Goal: Task Accomplishment & Management: Manage account settings

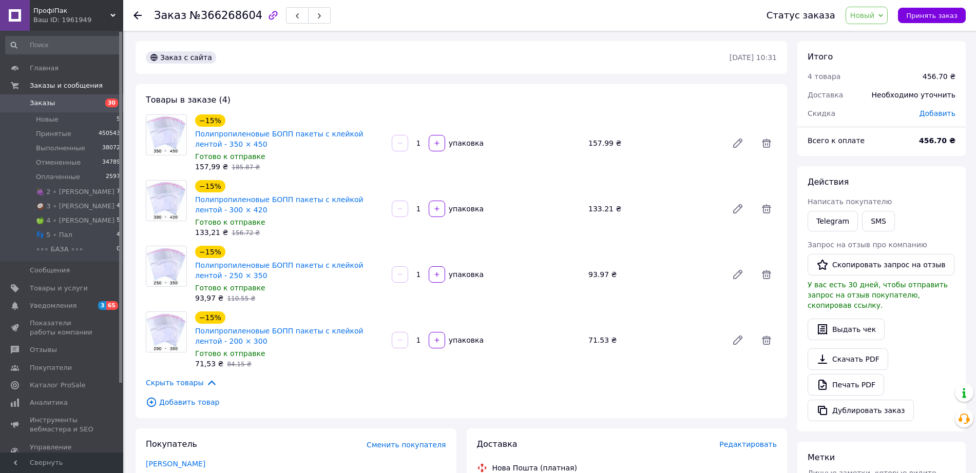
click at [867, 12] on span "Новый" at bounding box center [862, 15] width 25 height 8
click at [871, 40] on li "Принят" at bounding box center [890, 35] width 89 height 15
click at [135, 15] on use at bounding box center [137, 15] width 8 height 8
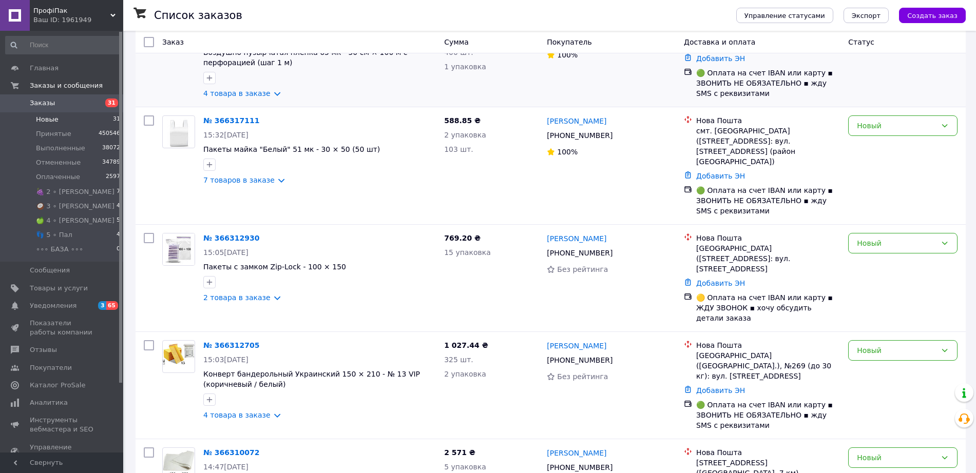
scroll to position [128, 0]
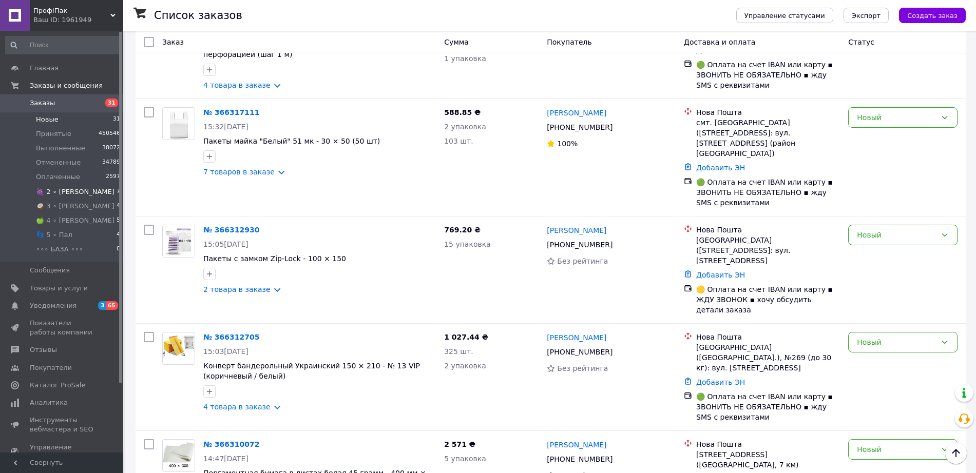
click at [62, 195] on span "🍇 2 ∘ [PERSON_NAME]" at bounding box center [75, 191] width 79 height 9
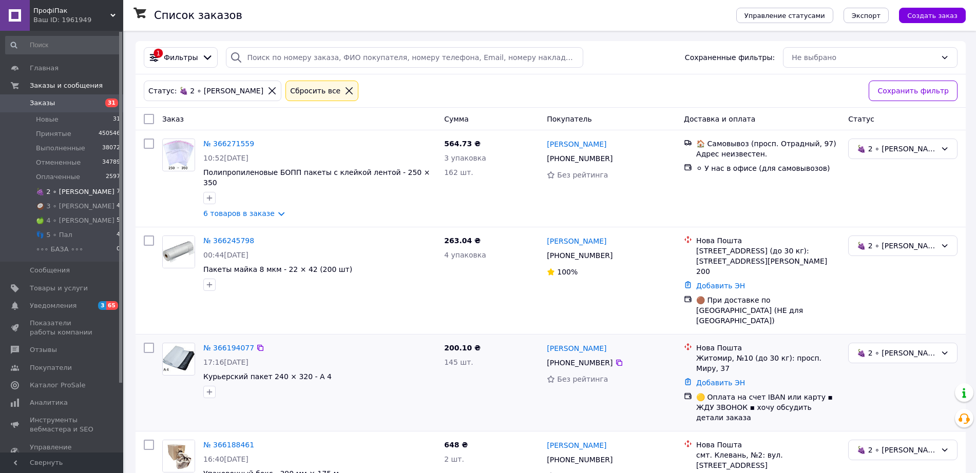
scroll to position [289, 0]
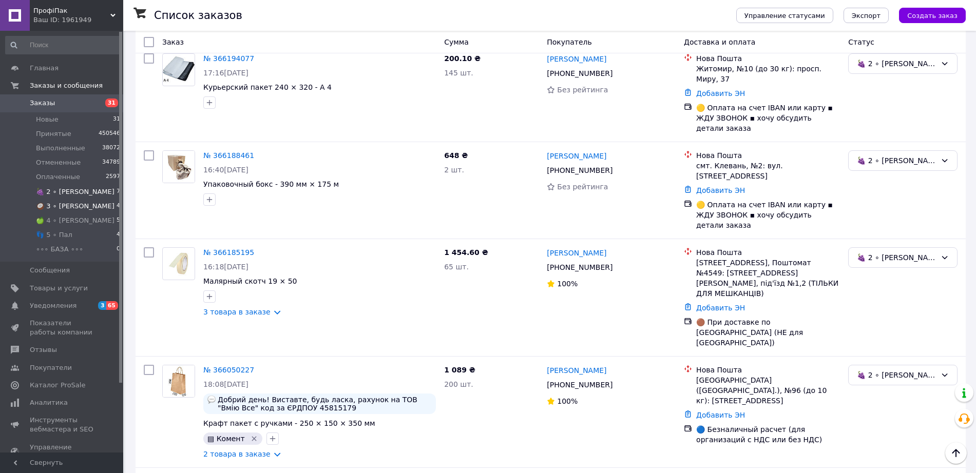
click at [65, 207] on span "🥥 3 ∘ [PERSON_NAME]" at bounding box center [75, 206] width 79 height 9
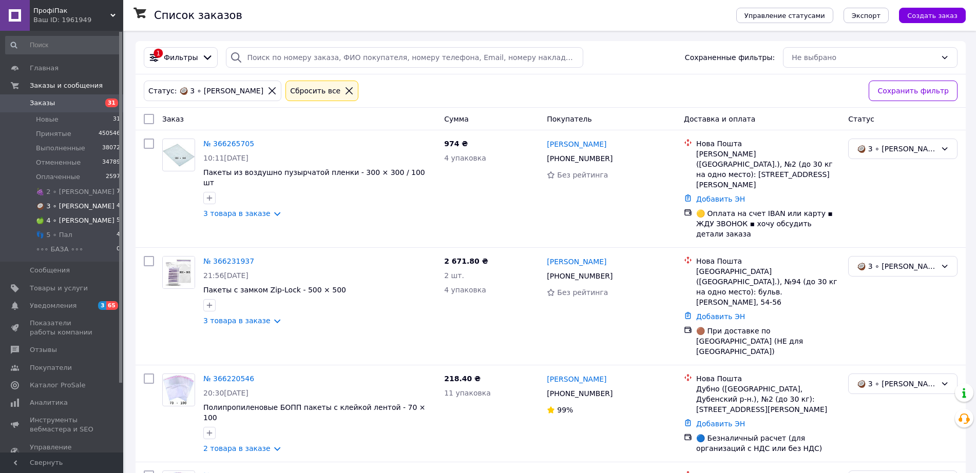
click at [60, 219] on span "🍏 4 ∘ [PERSON_NAME]" at bounding box center [75, 220] width 79 height 9
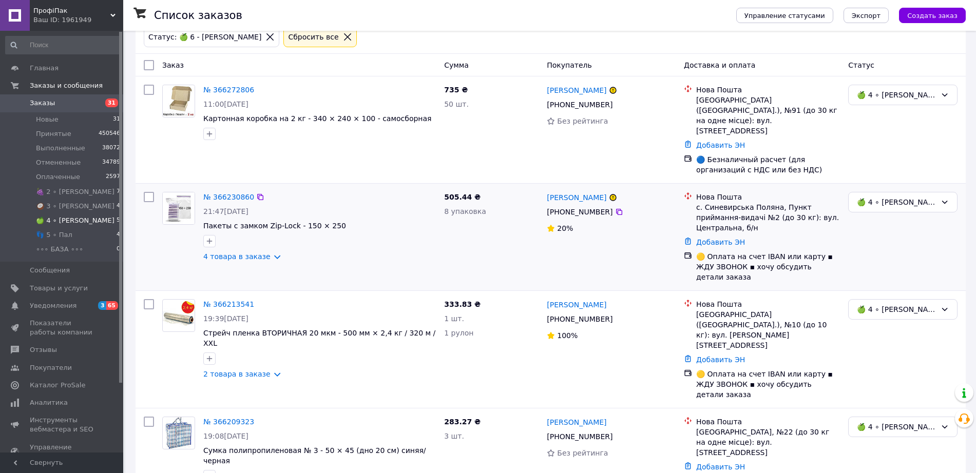
scroll to position [102, 0]
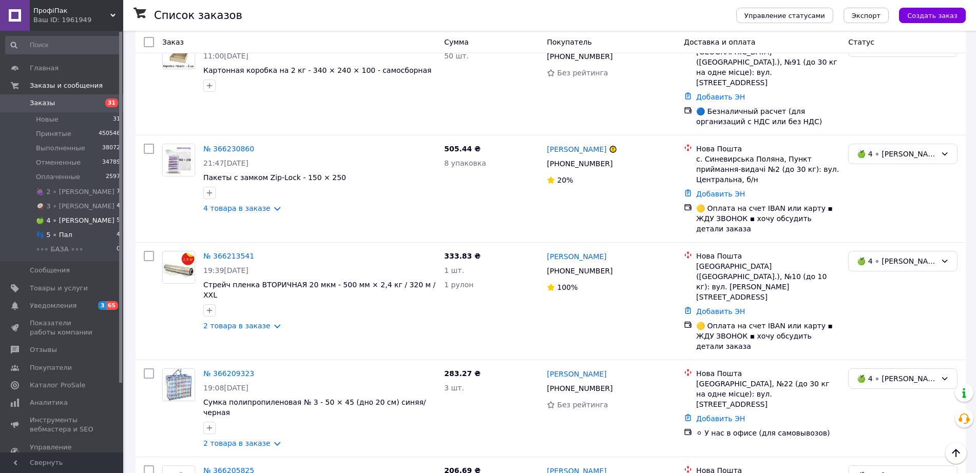
click at [56, 231] on span "👣 5 ∘ Пал" at bounding box center [54, 234] width 36 height 9
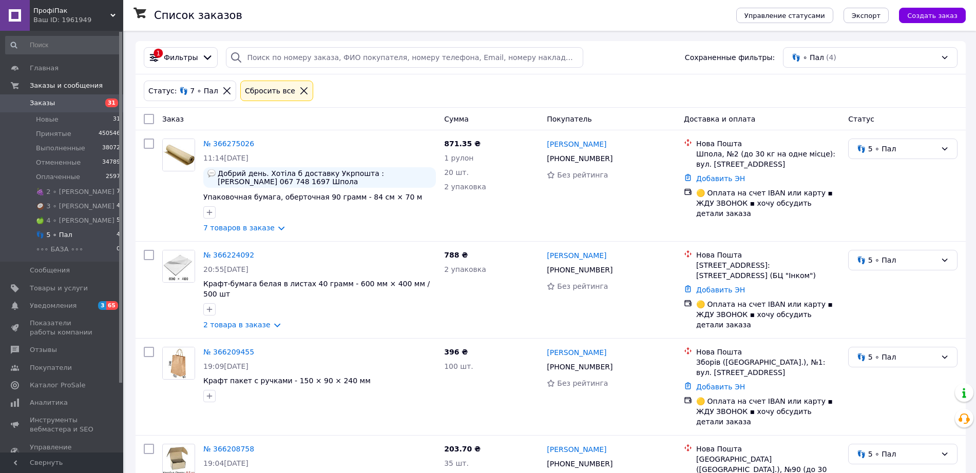
scroll to position [40, 0]
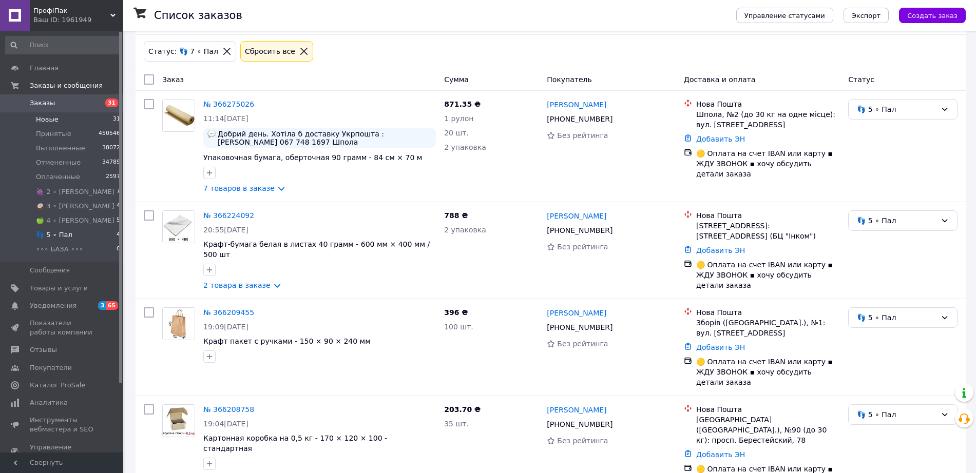
click at [44, 119] on span "Новые" at bounding box center [47, 119] width 23 height 9
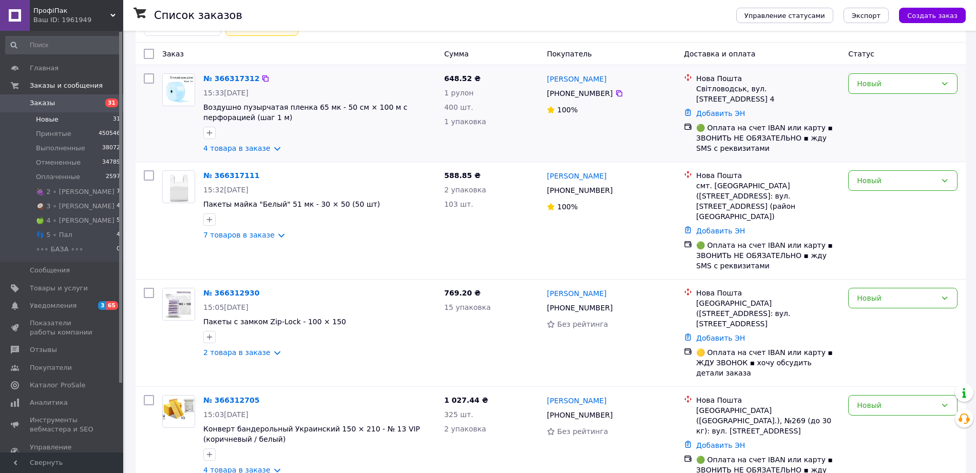
scroll to position [128, 0]
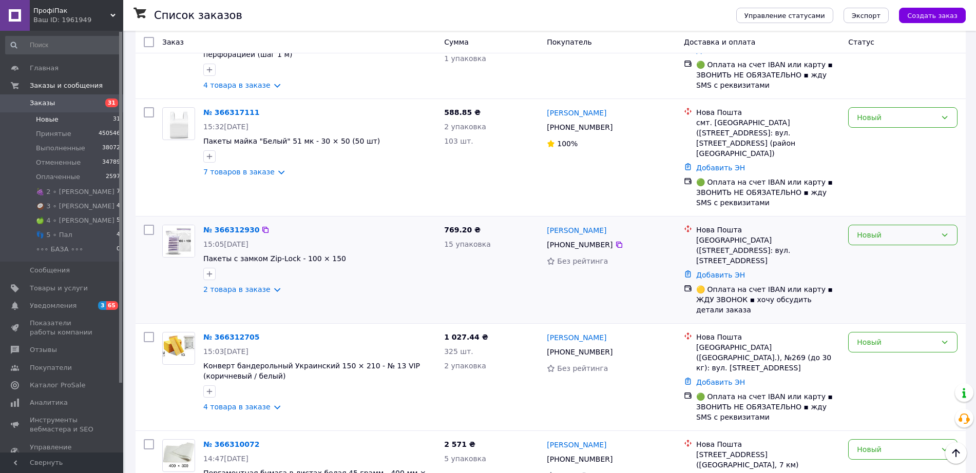
click at [905, 229] on div "Новый" at bounding box center [897, 234] width 80 height 11
click at [883, 263] on li "🥥 3 ∘ [PERSON_NAME]" at bounding box center [902, 262] width 108 height 18
drag, startPoint x: 456, startPoint y: 219, endPoint x: 445, endPoint y: 221, distance: 10.4
click at [445, 226] on span "769.20 ₴" at bounding box center [462, 230] width 36 height 8
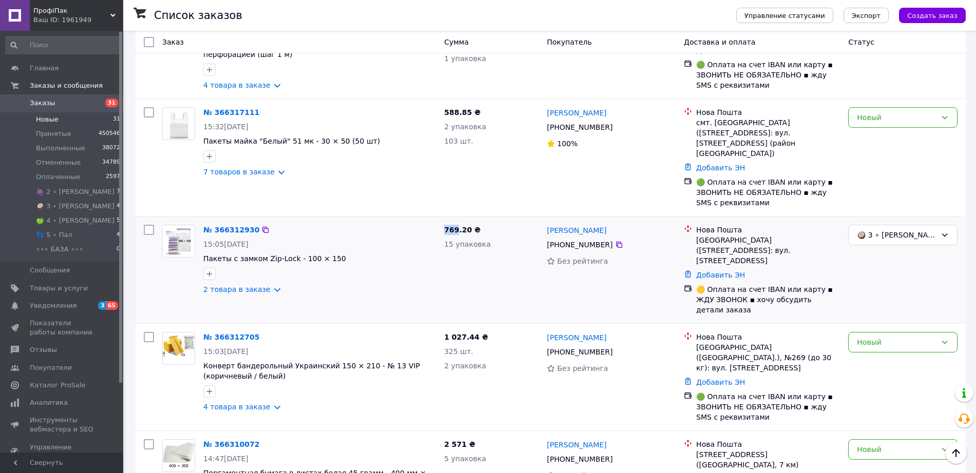
copy span "769"
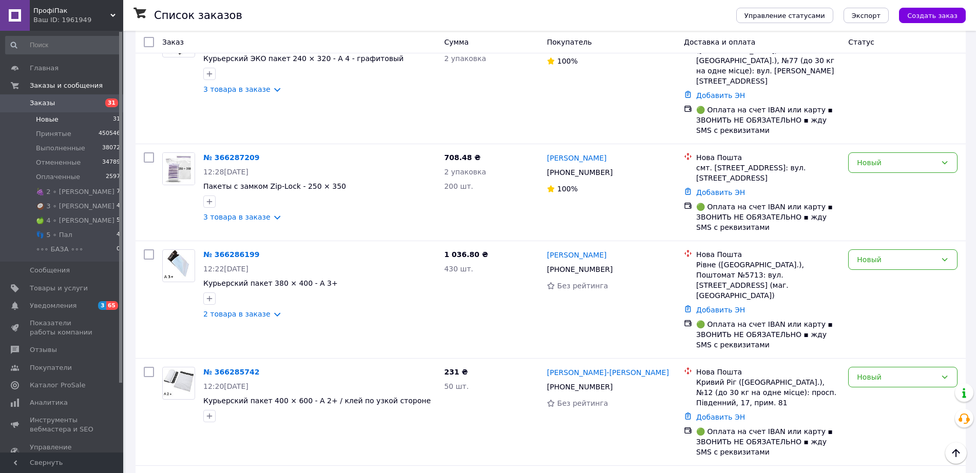
scroll to position [2181, 0]
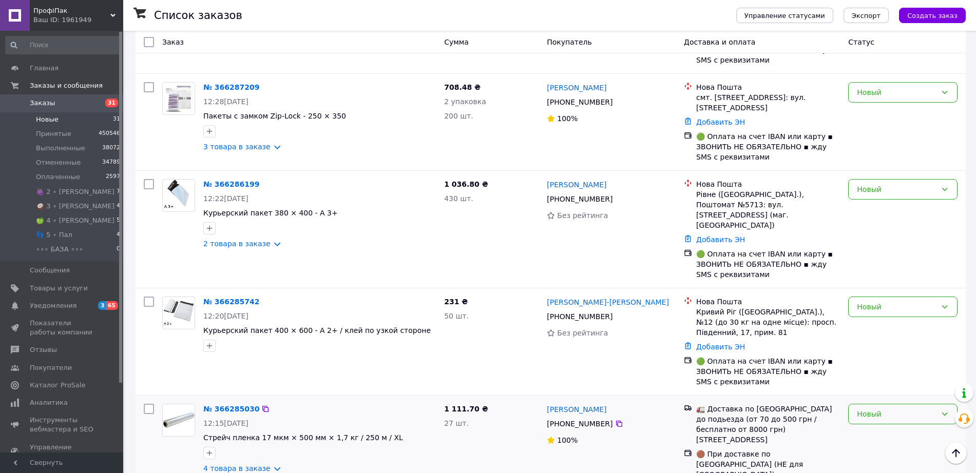
click at [887, 409] on div "Новый" at bounding box center [897, 414] width 80 height 11
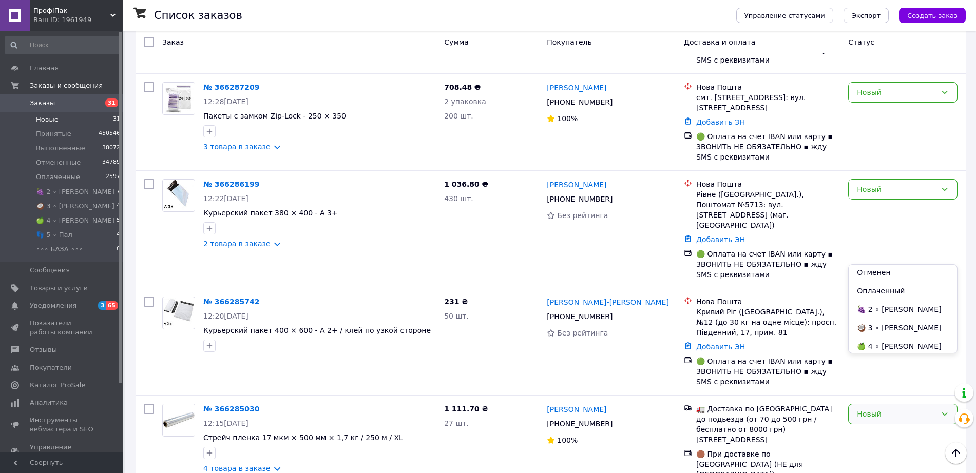
scroll to position [78, 0]
click at [889, 327] on li "👣 5 ∘ Пал" at bounding box center [902, 325] width 108 height 18
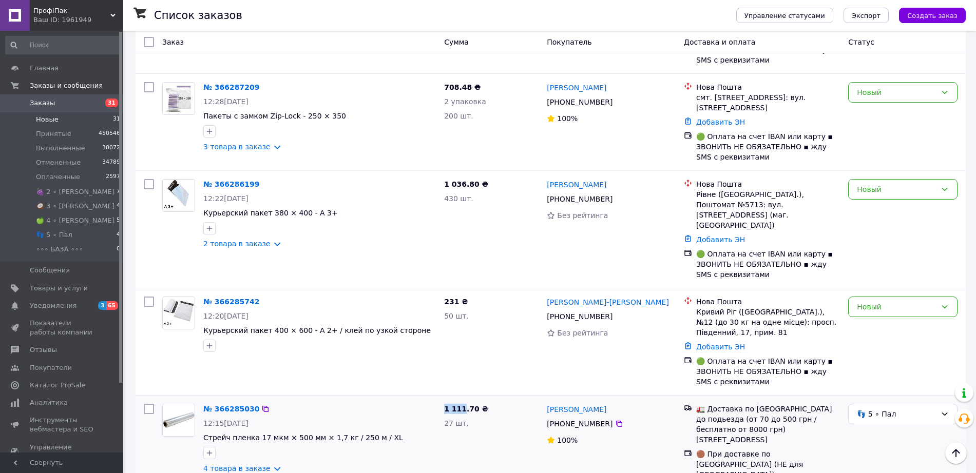
drag, startPoint x: 462, startPoint y: 246, endPoint x: 444, endPoint y: 247, distance: 17.5
click at [444, 405] on span "1 111.70 ₴" at bounding box center [466, 409] width 44 height 8
copy span "1 111"
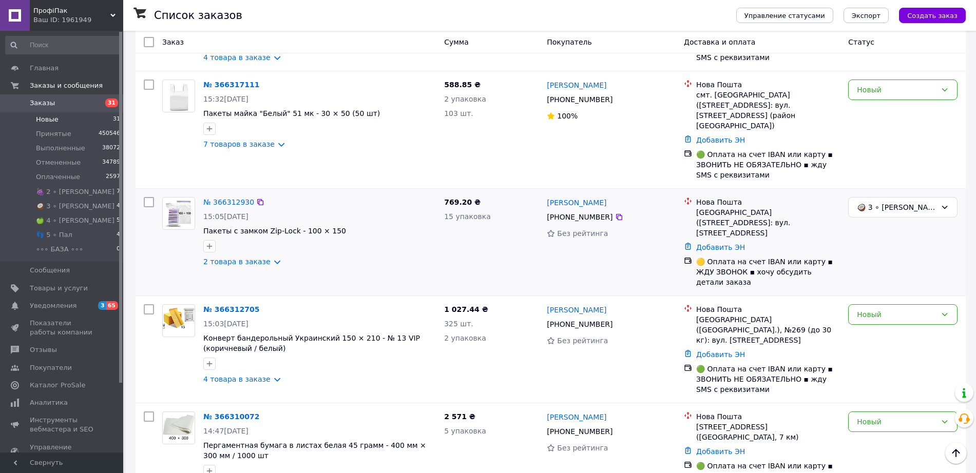
scroll to position [0, 0]
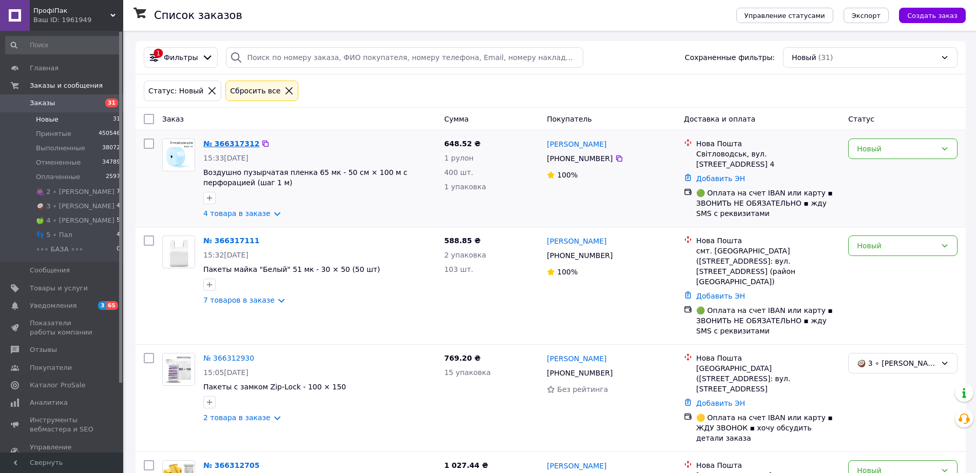
click at [224, 146] on link "№ 366317312" at bounding box center [231, 144] width 56 height 8
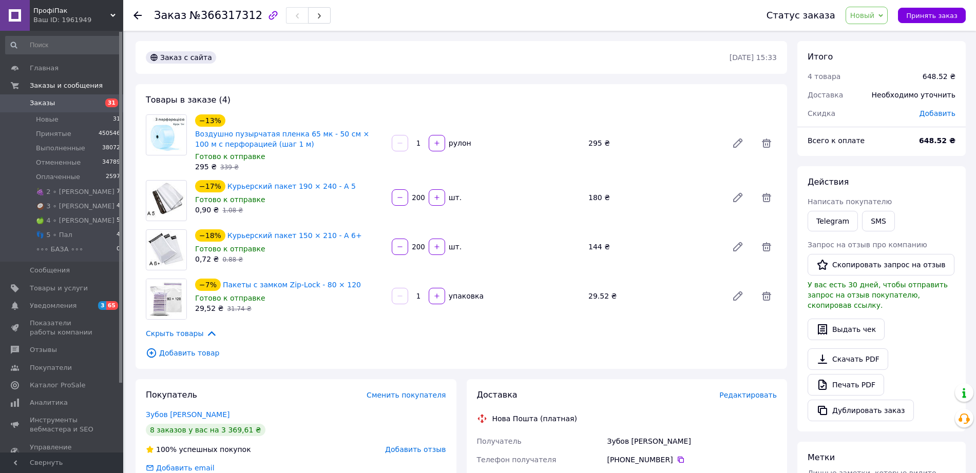
click at [215, 15] on span "№366317312" at bounding box center [225, 15] width 73 height 12
click at [213, 17] on span "№366317312" at bounding box center [225, 15] width 73 height 12
click at [209, 18] on span "№366317312" at bounding box center [225, 15] width 73 height 12
copy span "366317312"
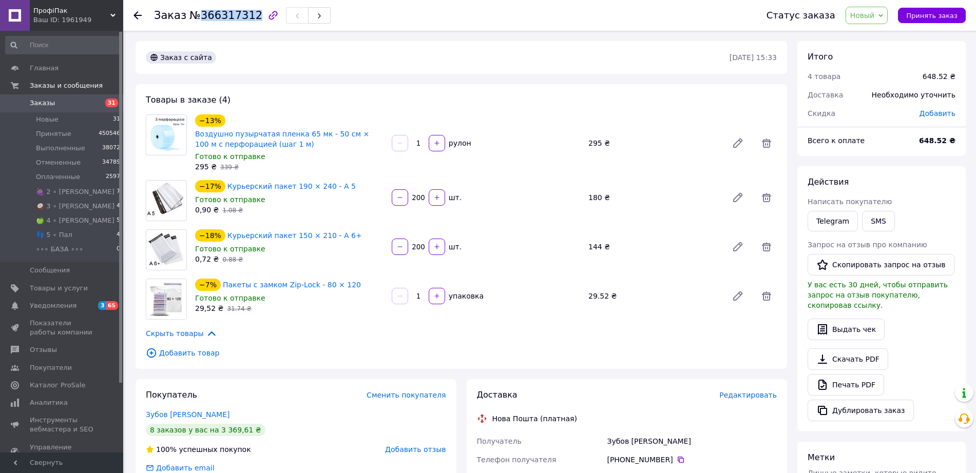
click at [866, 18] on span "Новый" at bounding box center [862, 15] width 25 height 8
click at [865, 38] on li "Принят" at bounding box center [890, 35] width 89 height 15
click at [138, 13] on icon at bounding box center [137, 15] width 8 height 8
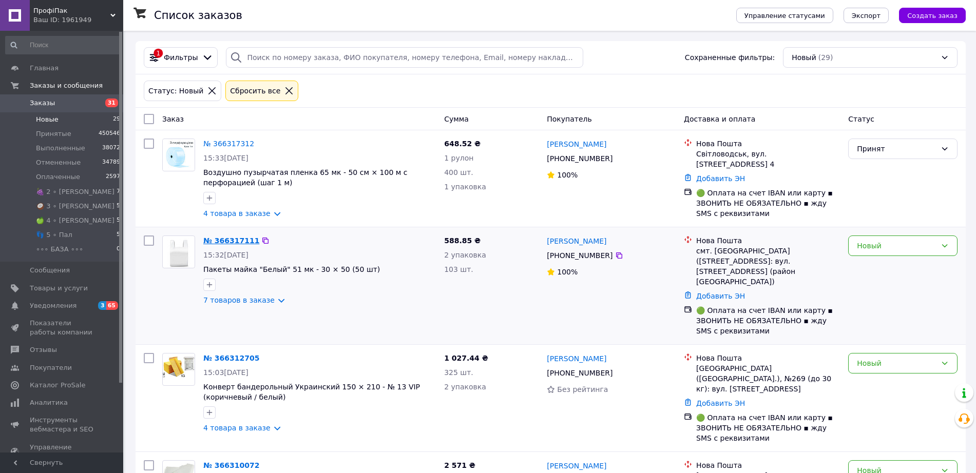
click at [236, 238] on link "№ 366317111" at bounding box center [231, 241] width 56 height 8
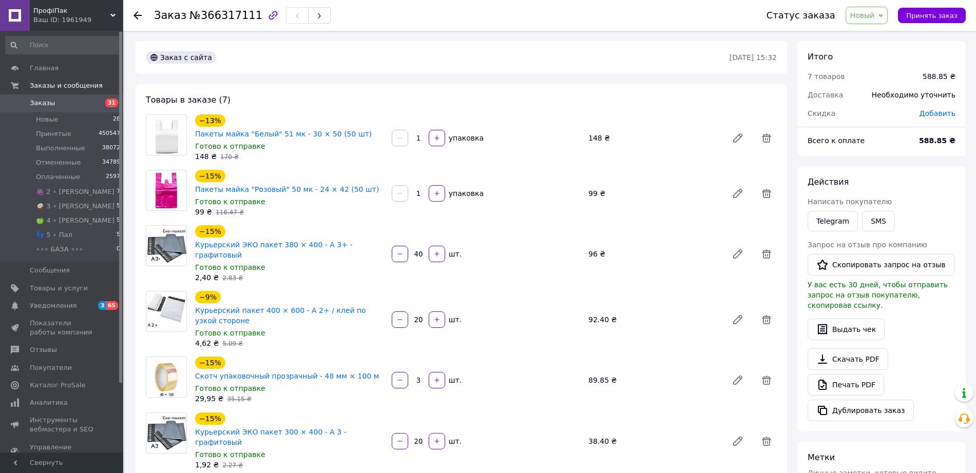
scroll to position [257, 0]
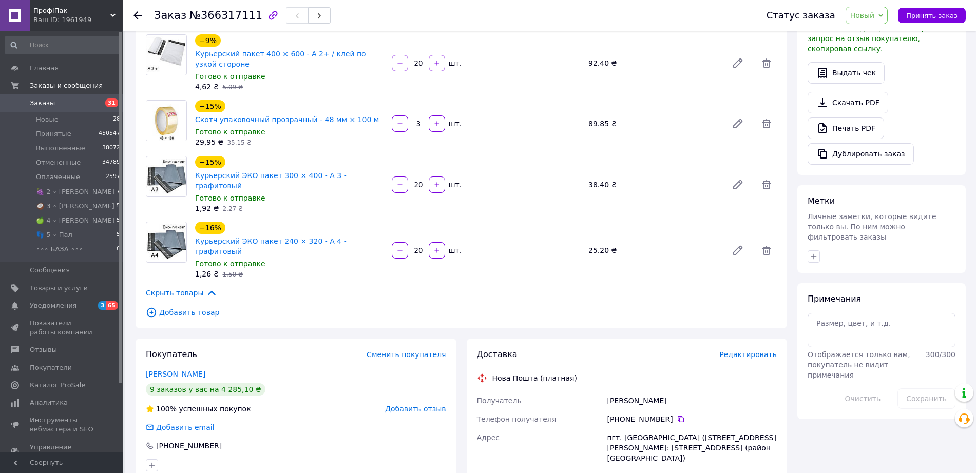
click at [210, 14] on span "№366317111" at bounding box center [225, 15] width 73 height 12
copy span "366317111"
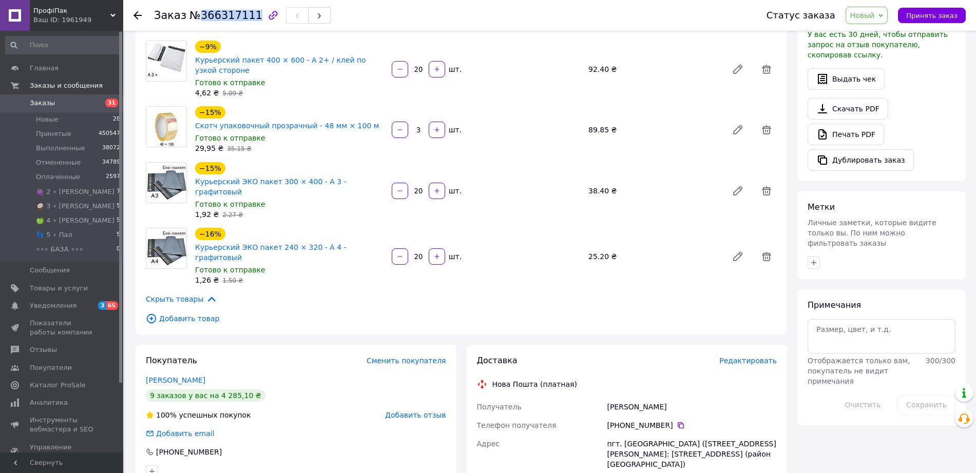
scroll to position [0, 0]
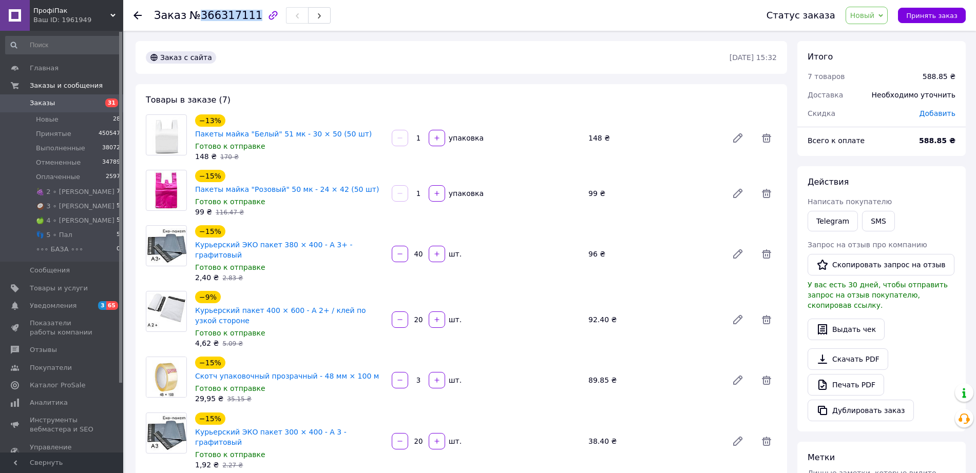
click at [869, 18] on span "Новый" at bounding box center [862, 15] width 25 height 8
click at [874, 35] on li "Принят" at bounding box center [890, 35] width 89 height 15
click at [133, 15] on icon at bounding box center [137, 15] width 8 height 8
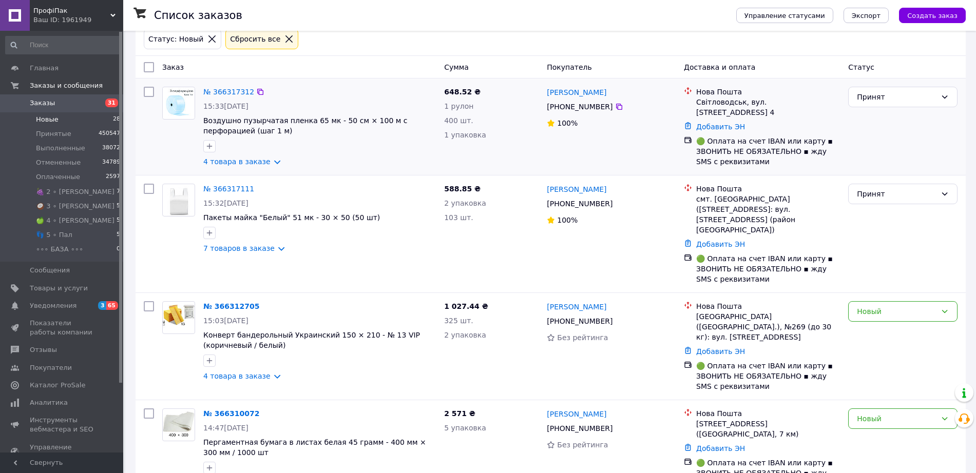
scroll to position [128, 0]
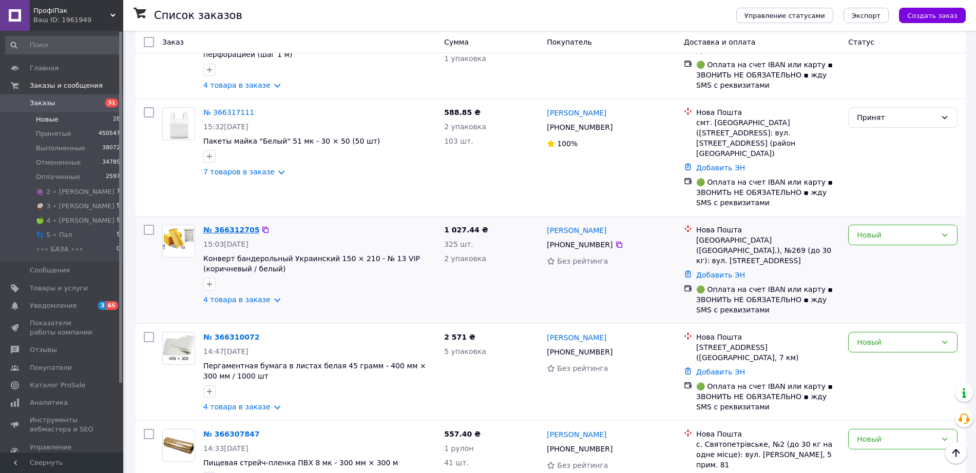
click at [234, 226] on link "№ 366312705" at bounding box center [231, 230] width 56 height 8
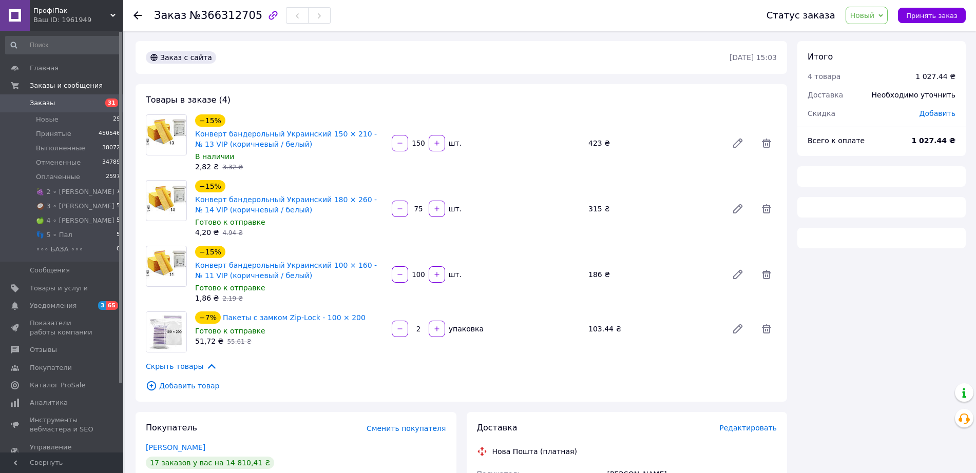
click at [204, 14] on span "№366312705" at bounding box center [225, 15] width 73 height 12
copy span "366312705"
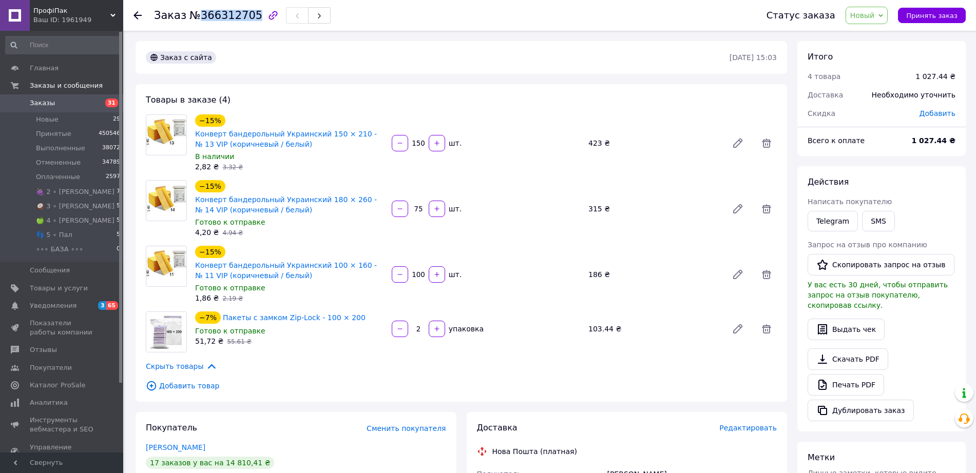
click at [870, 21] on span "Новый" at bounding box center [866, 15] width 43 height 17
click at [870, 35] on li "Принят" at bounding box center [890, 35] width 89 height 15
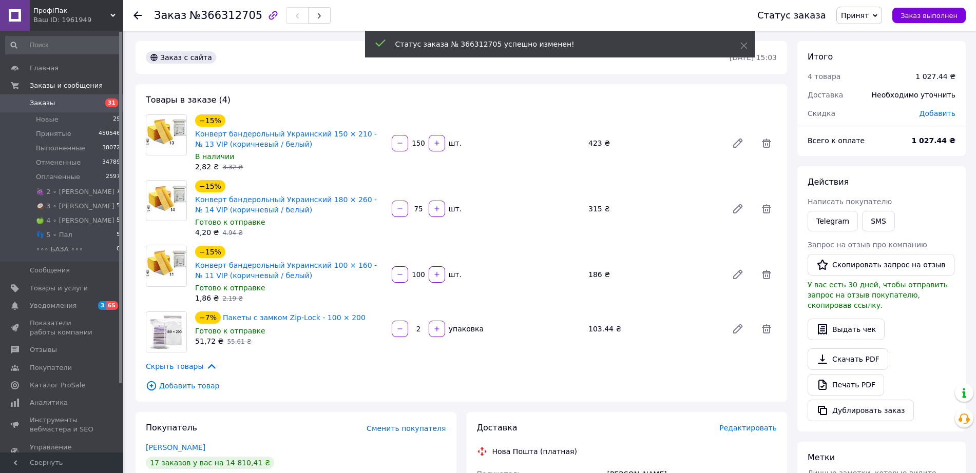
click at [136, 16] on icon at bounding box center [137, 15] width 8 height 8
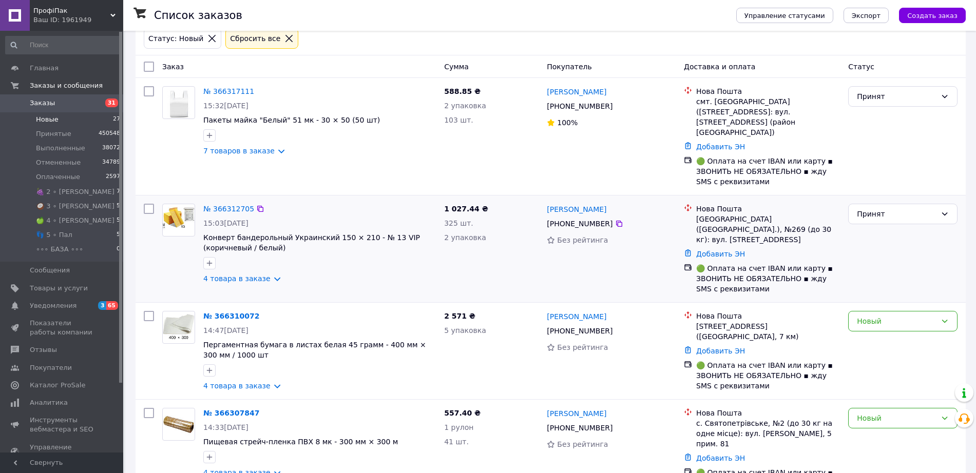
scroll to position [128, 0]
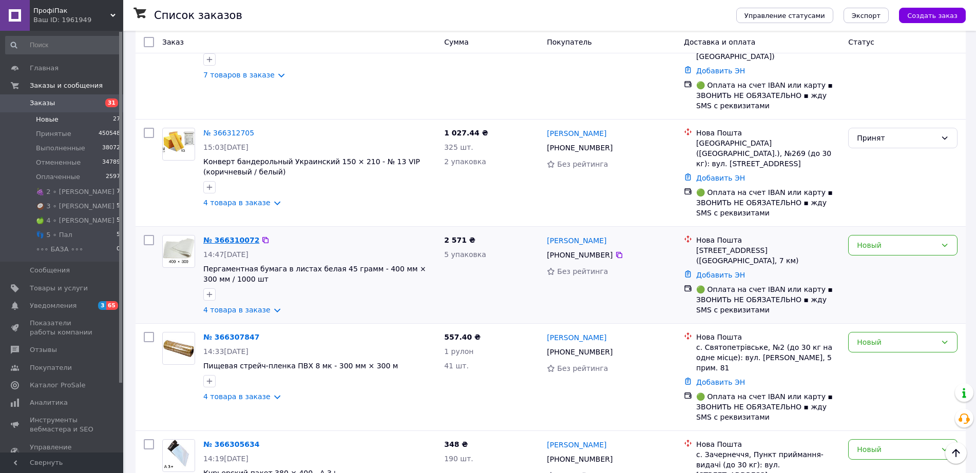
click at [240, 236] on link "№ 366310072" at bounding box center [231, 240] width 56 height 8
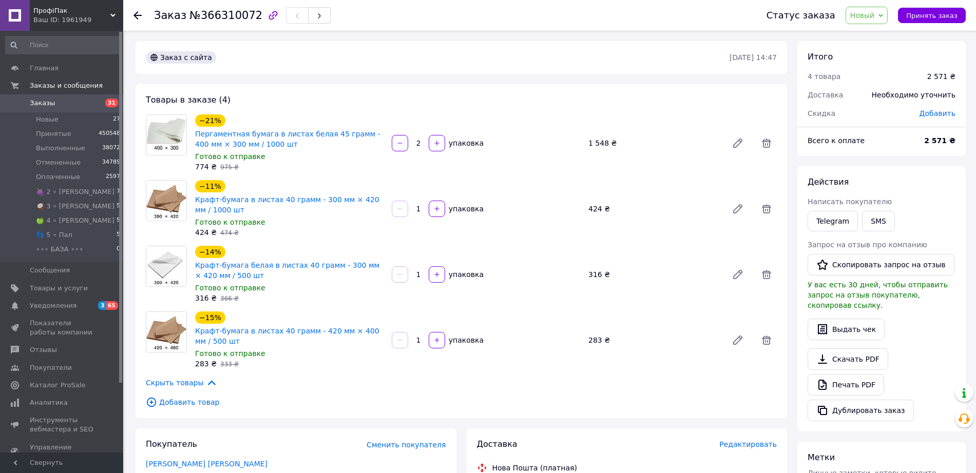
click at [220, 15] on span "№366310072" at bounding box center [225, 15] width 73 height 12
copy span "366310072"
click at [869, 16] on span "Новый" at bounding box center [862, 15] width 25 height 8
click at [881, 37] on li "Принят" at bounding box center [890, 35] width 89 height 15
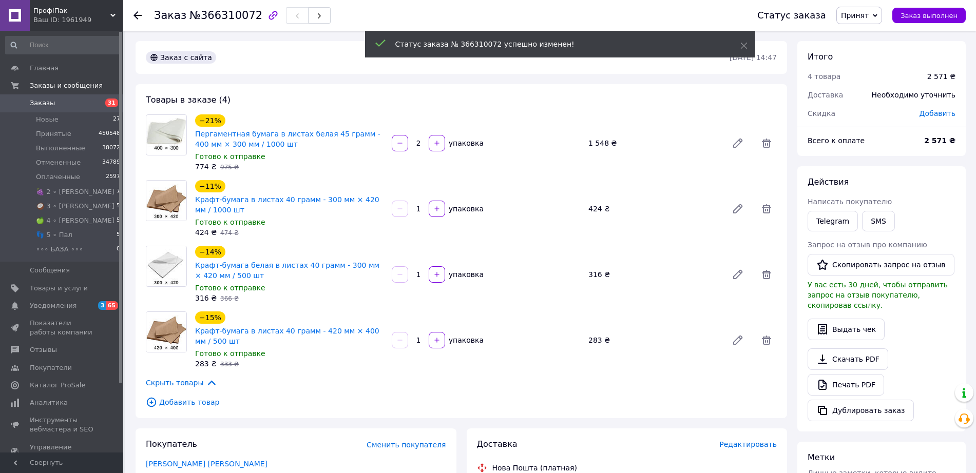
click at [137, 15] on use at bounding box center [137, 15] width 8 height 8
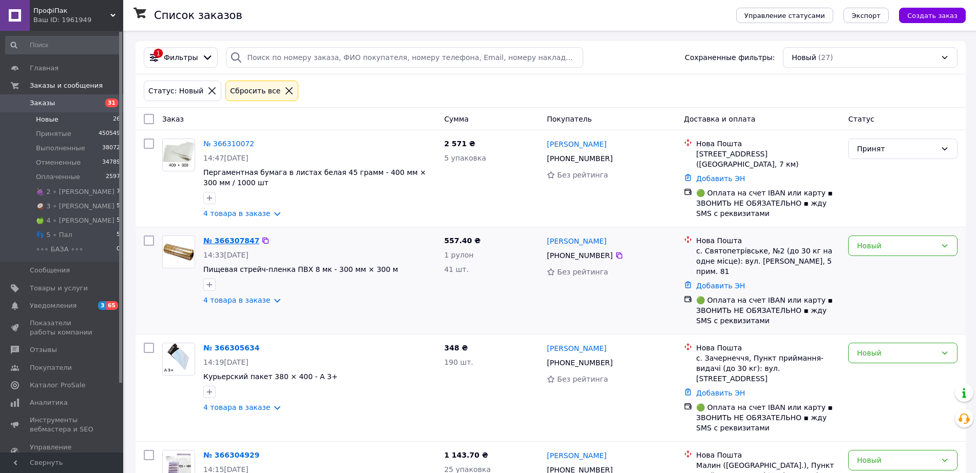
click at [239, 242] on link "№ 366307847" at bounding box center [231, 241] width 56 height 8
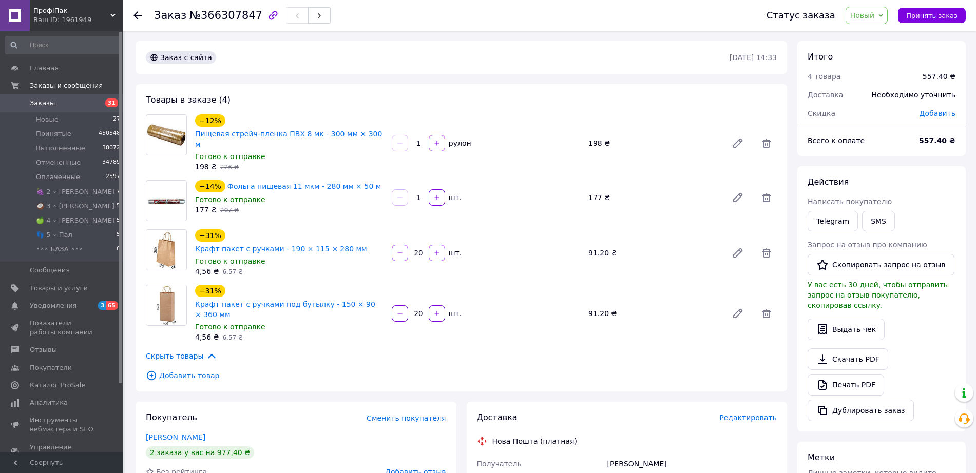
click at [213, 18] on span "№366307847" at bounding box center [225, 15] width 73 height 12
copy span "366307847"
click at [868, 11] on span "Новый" at bounding box center [862, 15] width 25 height 8
click at [880, 36] on li "Принят" at bounding box center [890, 35] width 89 height 15
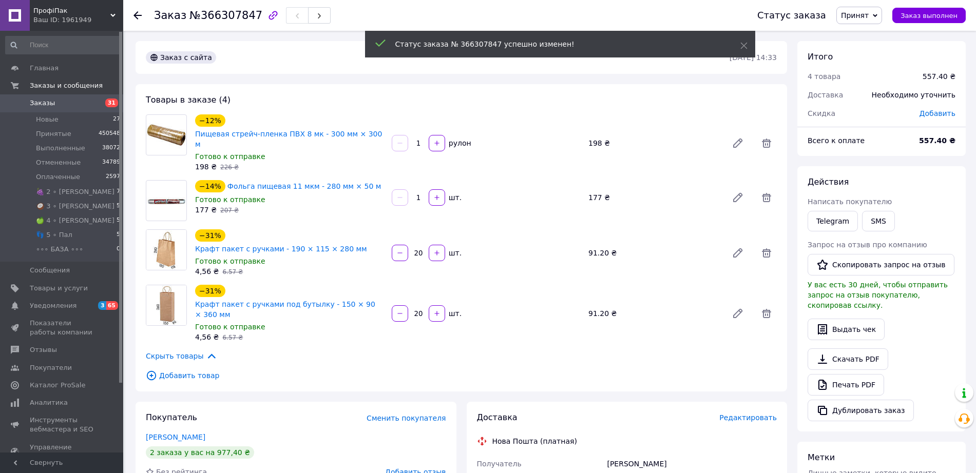
click at [137, 13] on use at bounding box center [137, 15] width 8 height 8
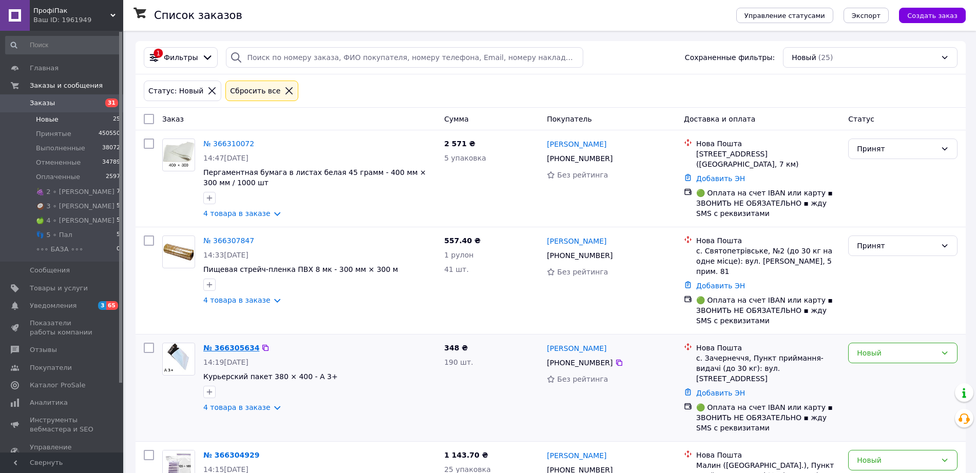
click at [231, 351] on link "№ 366305634" at bounding box center [231, 348] width 56 height 8
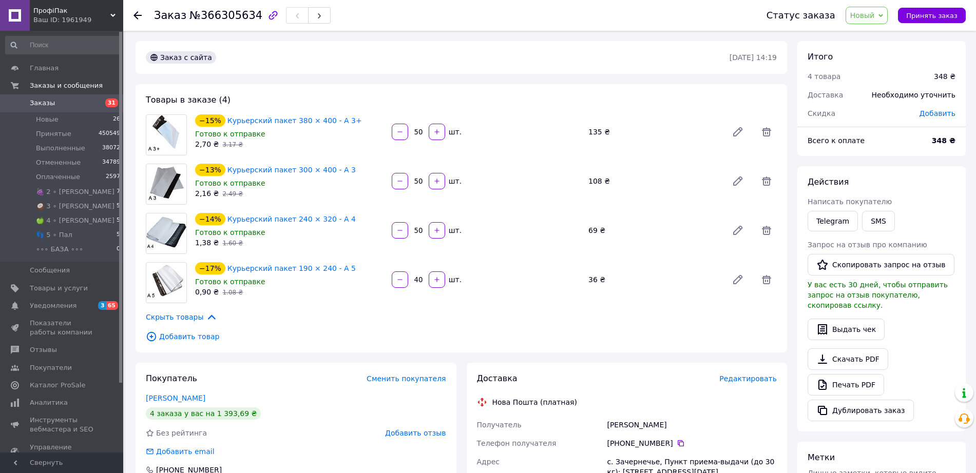
click at [209, 16] on span "№366305634" at bounding box center [225, 15] width 73 height 12
copy span "366305634"
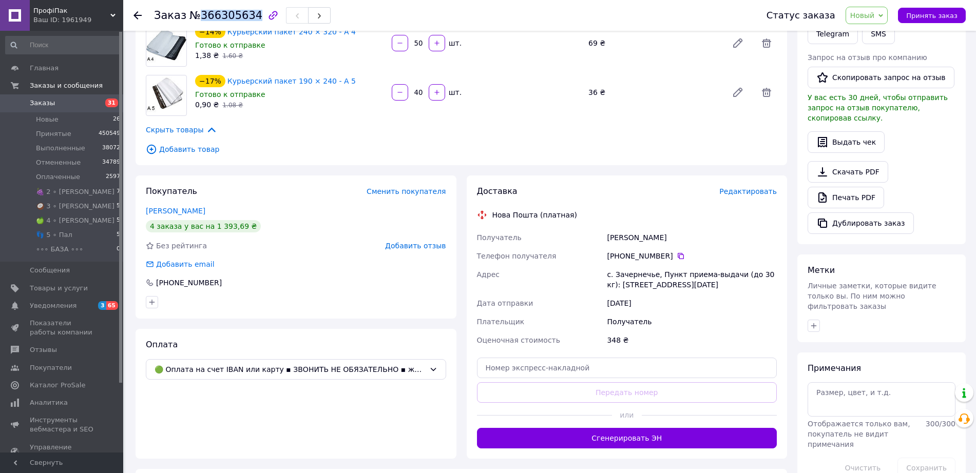
scroll to position [192, 0]
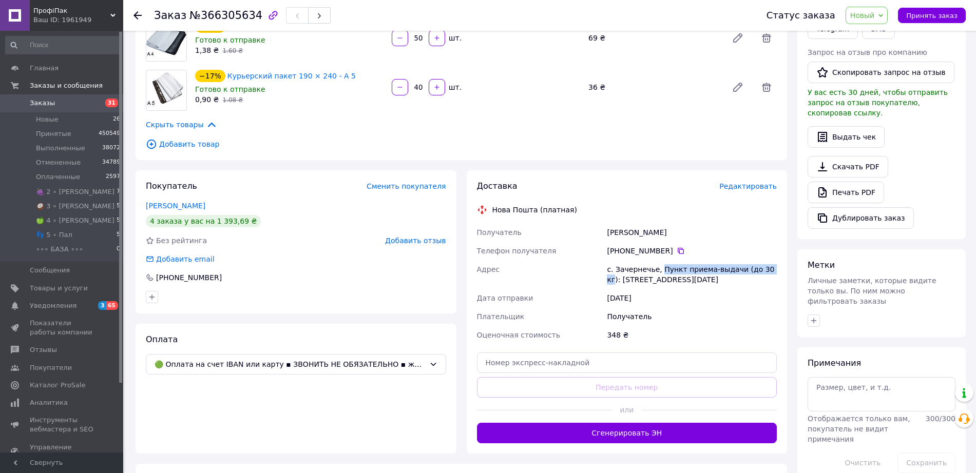
drag, startPoint x: 657, startPoint y: 270, endPoint x: 760, endPoint y: 268, distance: 102.7
click at [760, 268] on div "с. Зачернечье, Пункт приема-выдачи (до 30 кг): [STREET_ADDRESS][DATE]" at bounding box center [692, 274] width 174 height 29
copy div "Пункт приема-выдачи (до 30 кг"
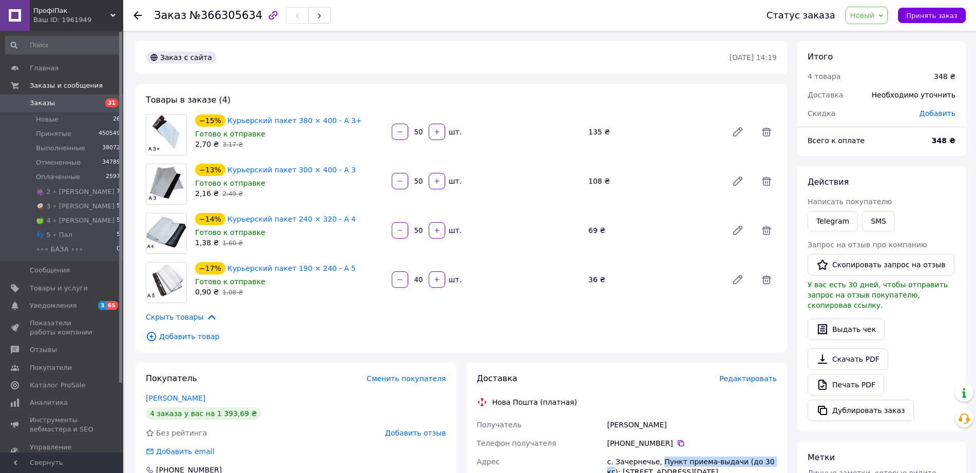
click at [870, 22] on span "Новый" at bounding box center [866, 15] width 43 height 17
click at [872, 37] on li "Принят" at bounding box center [890, 35] width 89 height 15
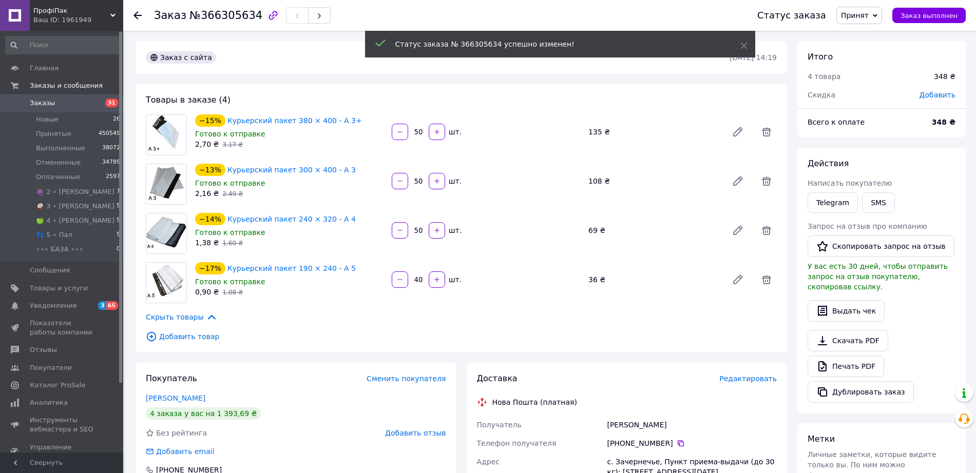
click at [133, 15] on icon at bounding box center [137, 15] width 8 height 8
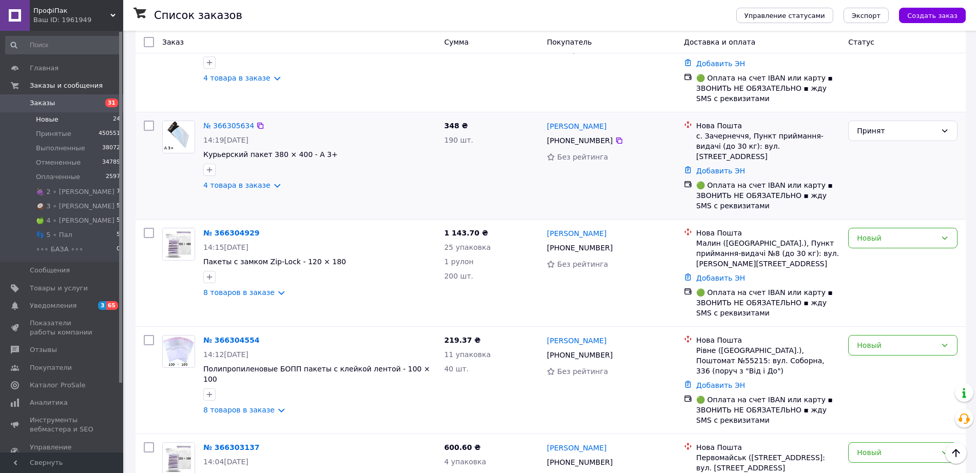
scroll to position [192, 0]
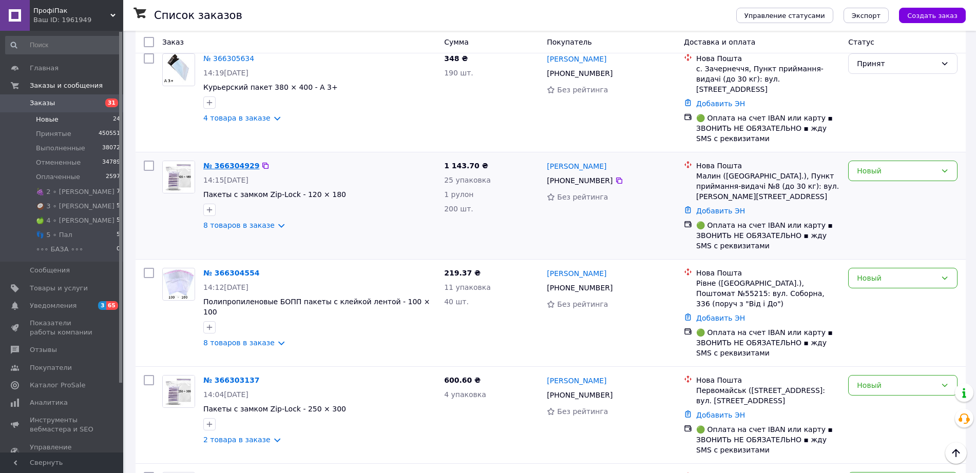
click at [220, 162] on link "№ 366304929" at bounding box center [231, 166] width 56 height 8
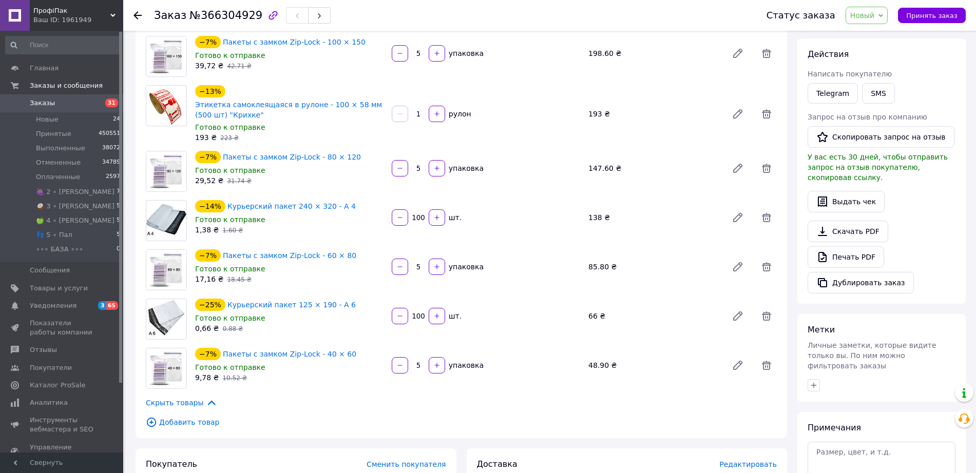
scroll to position [128, 0]
click at [207, 15] on span "№366304929" at bounding box center [225, 15] width 73 height 12
copy span "366304929"
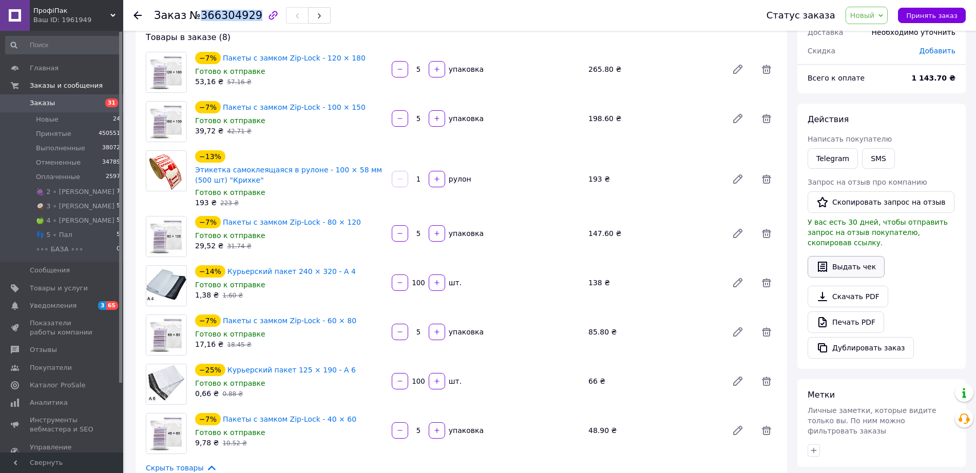
scroll to position [0, 0]
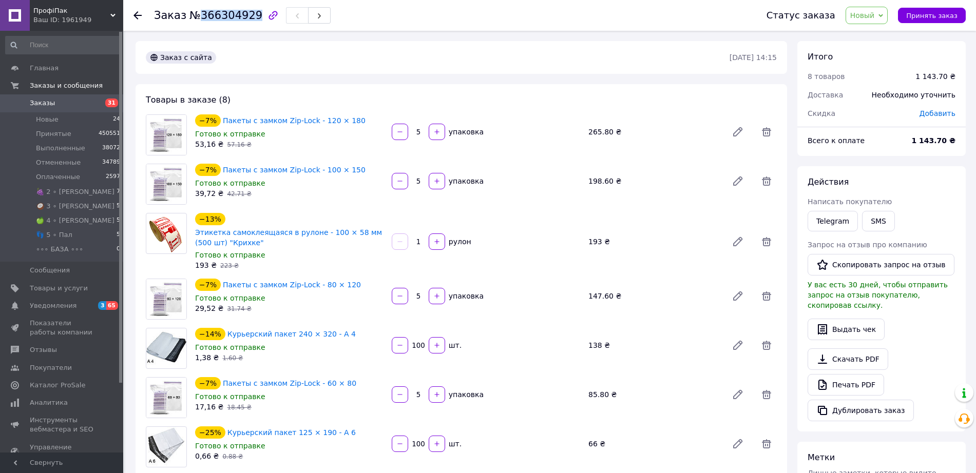
click at [857, 20] on span "Новый" at bounding box center [866, 15] width 43 height 17
click at [868, 37] on li "Принят" at bounding box center [890, 35] width 89 height 15
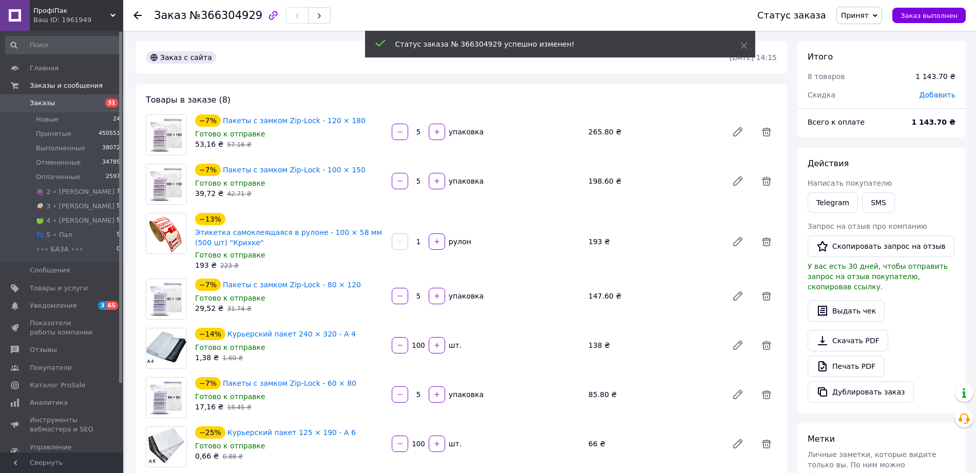
click at [136, 15] on use at bounding box center [137, 15] width 8 height 8
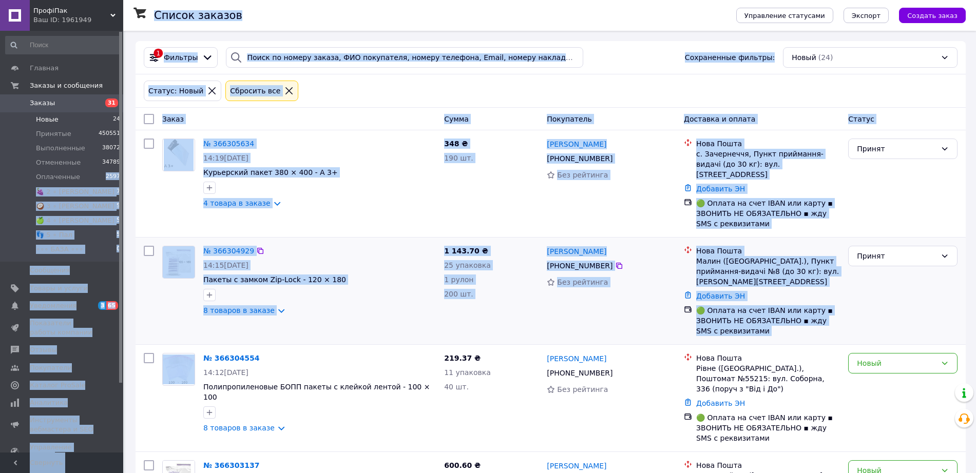
drag, startPoint x: 98, startPoint y: 293, endPoint x: 139, endPoint y: 318, distance: 48.4
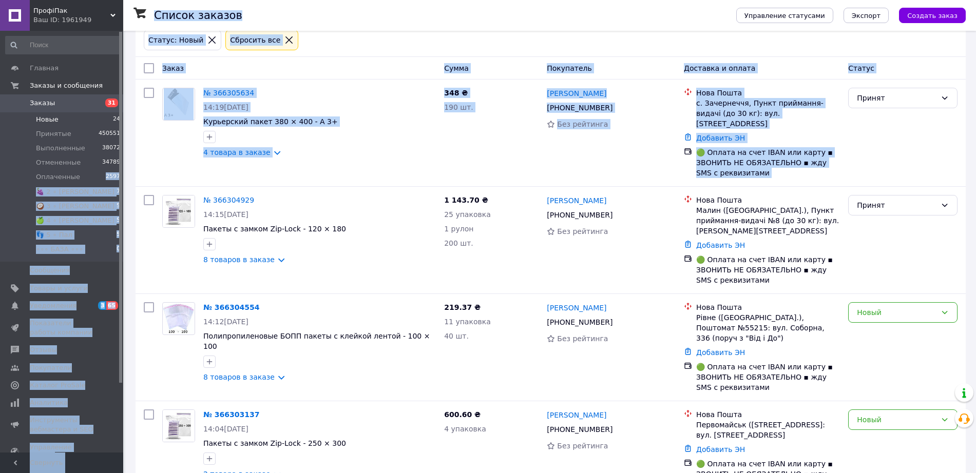
scroll to position [128, 0]
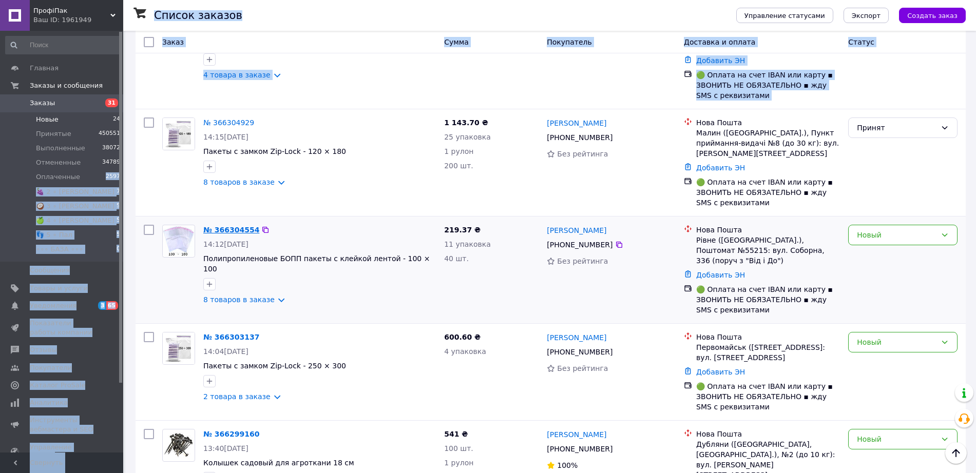
click at [239, 226] on link "№ 366304554" at bounding box center [231, 230] width 56 height 8
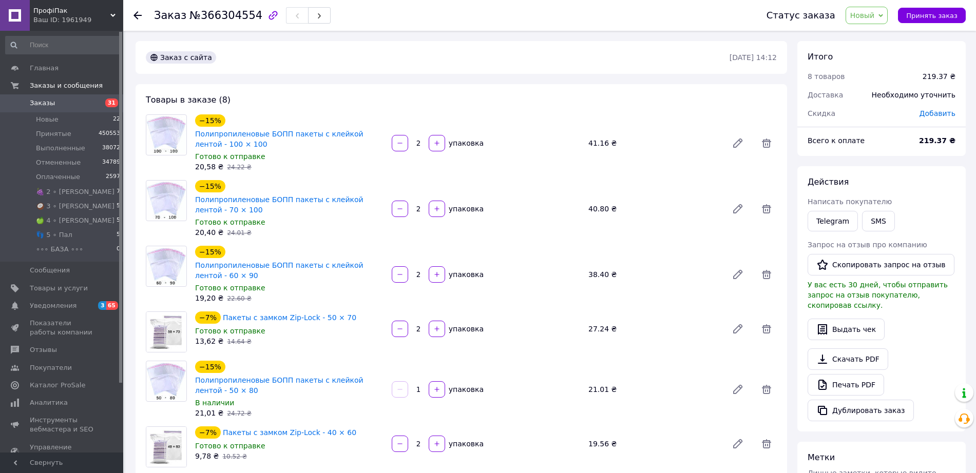
click at [208, 16] on span "№366304554" at bounding box center [225, 15] width 73 height 12
click at [134, 13] on icon at bounding box center [137, 15] width 8 height 8
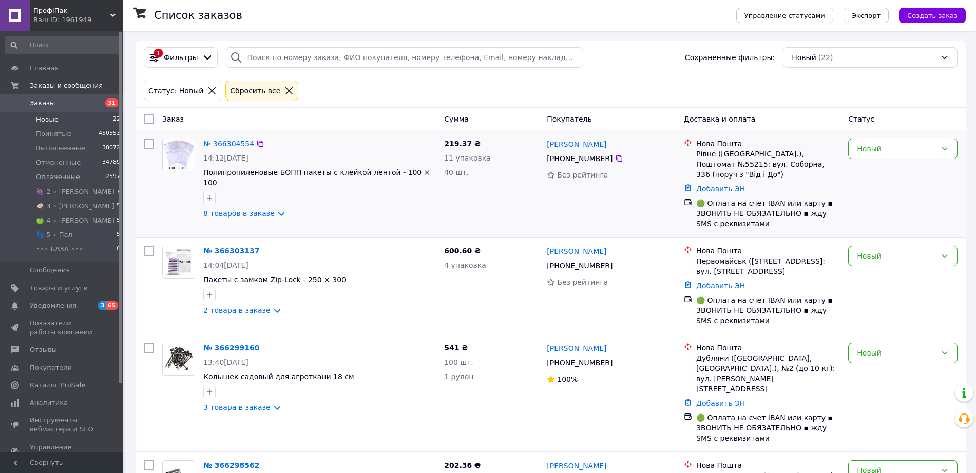
click at [225, 146] on link "№ 366304554" at bounding box center [228, 144] width 51 height 8
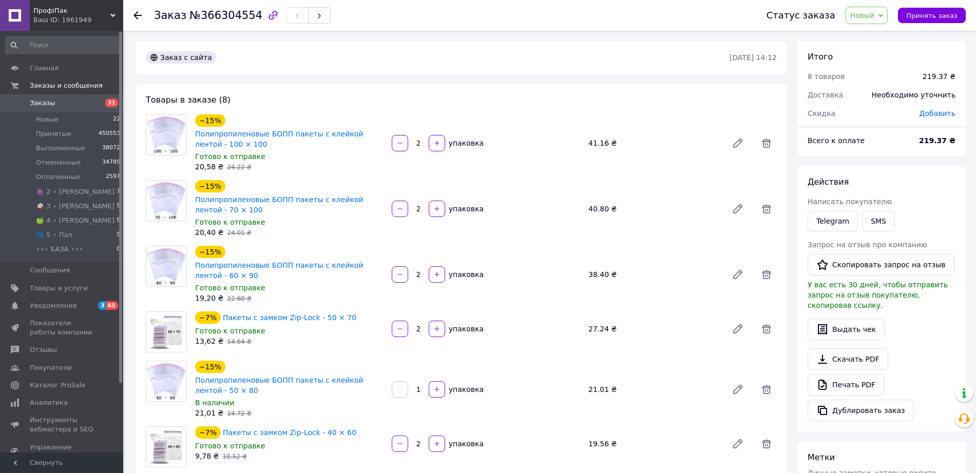
click at [211, 15] on span "№366304554" at bounding box center [225, 15] width 73 height 12
click at [857, 22] on span "Новый" at bounding box center [866, 15] width 43 height 17
click at [878, 36] on li "Принят" at bounding box center [890, 35] width 89 height 15
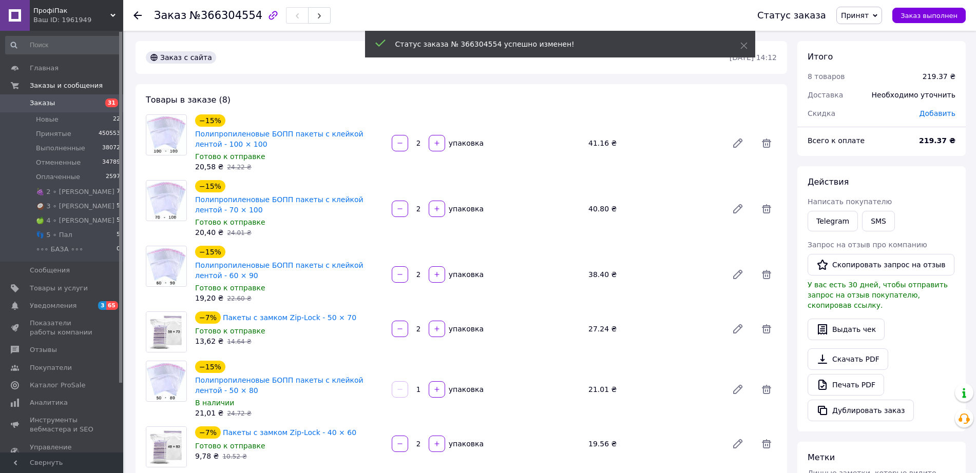
click at [139, 16] on icon at bounding box center [137, 15] width 8 height 8
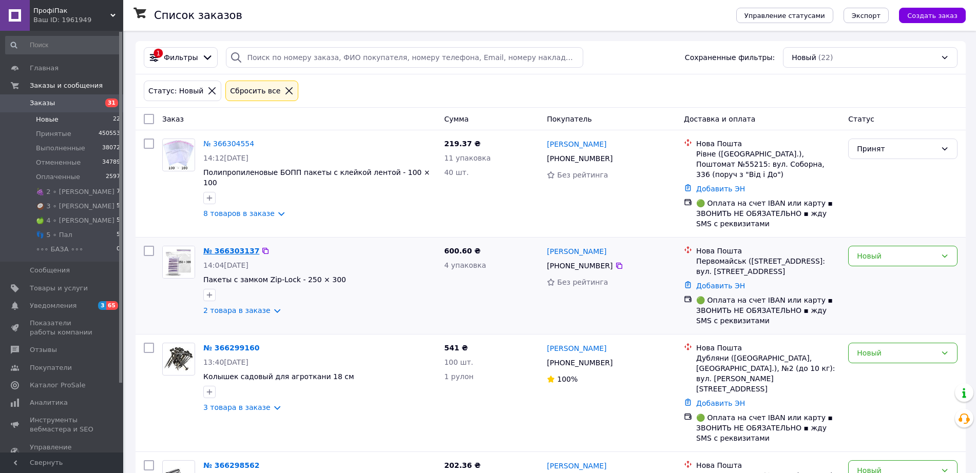
click at [223, 247] on link "№ 366303137" at bounding box center [231, 251] width 56 height 8
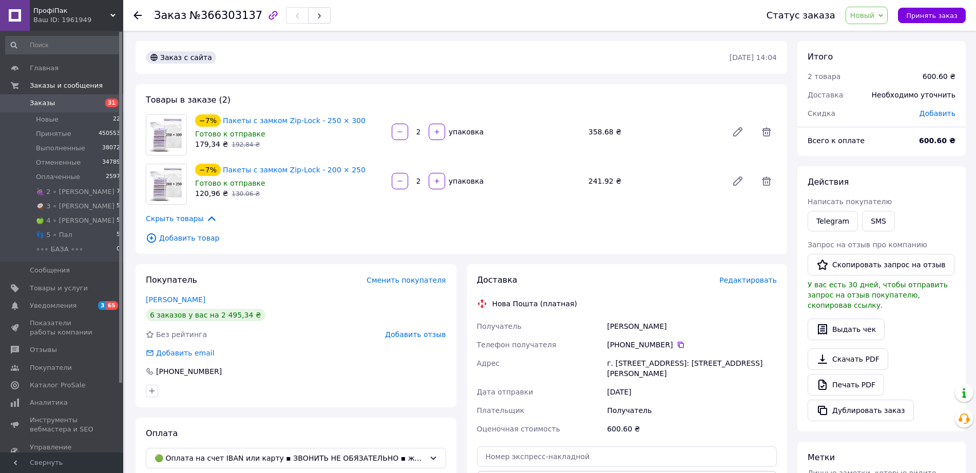
click at [215, 13] on span "№366303137" at bounding box center [225, 15] width 73 height 12
click at [871, 18] on span "Новый" at bounding box center [862, 15] width 25 height 8
click at [870, 35] on li "Принят" at bounding box center [890, 35] width 89 height 15
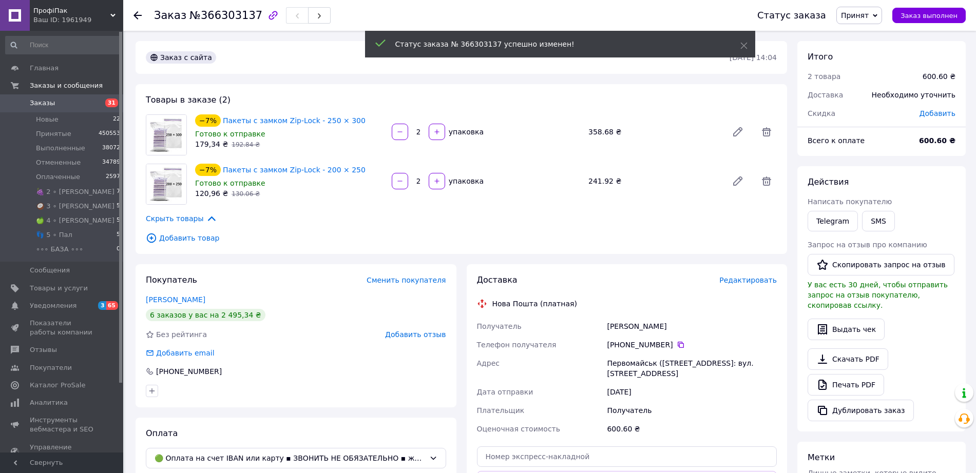
click at [137, 15] on use at bounding box center [137, 15] width 8 height 8
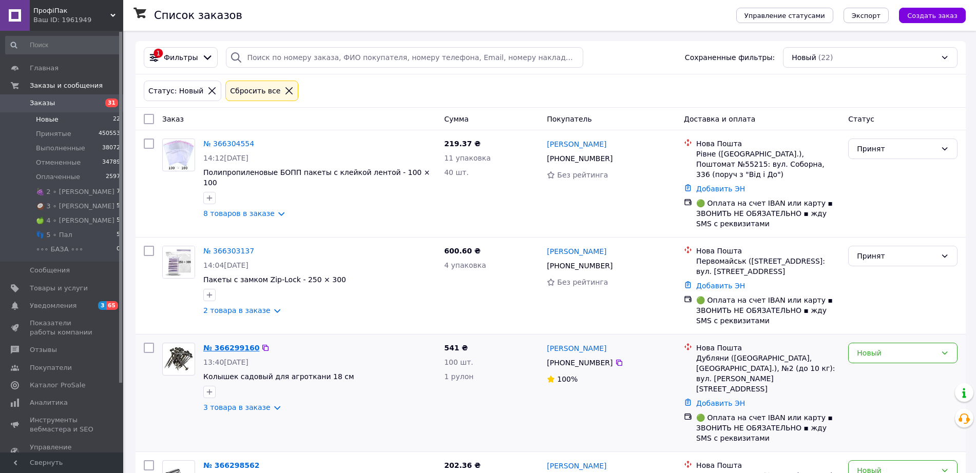
click at [235, 344] on link "№ 366299160" at bounding box center [231, 348] width 56 height 8
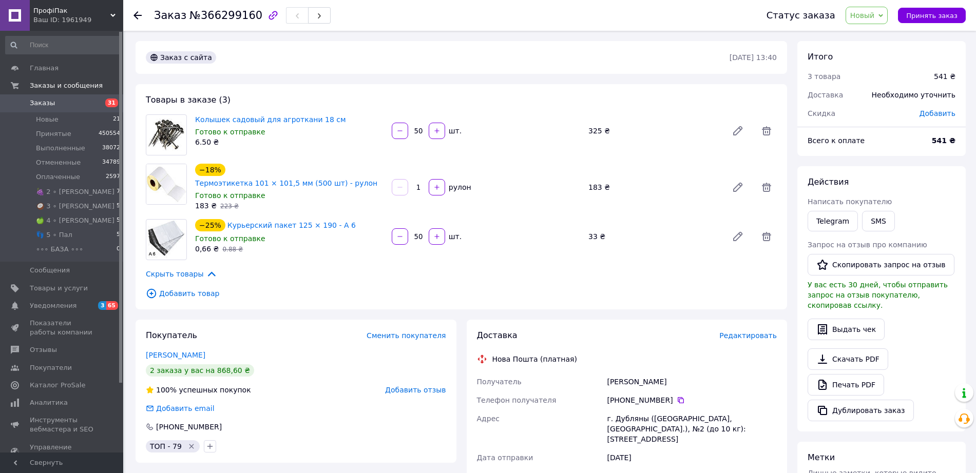
click at [217, 9] on span "№366299160" at bounding box center [225, 15] width 73 height 12
click at [882, 16] on span "Новый" at bounding box center [866, 15] width 43 height 17
click at [874, 35] on li "Принят" at bounding box center [890, 35] width 89 height 15
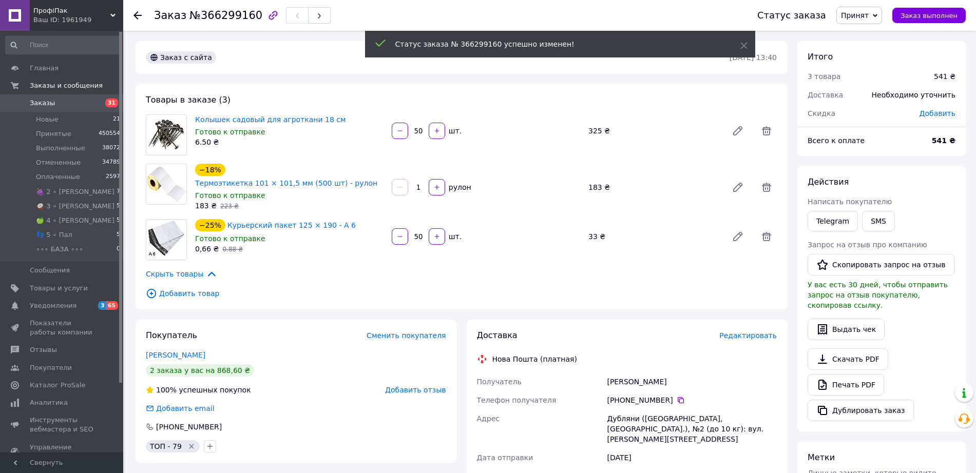
click at [138, 14] on icon at bounding box center [137, 15] width 8 height 8
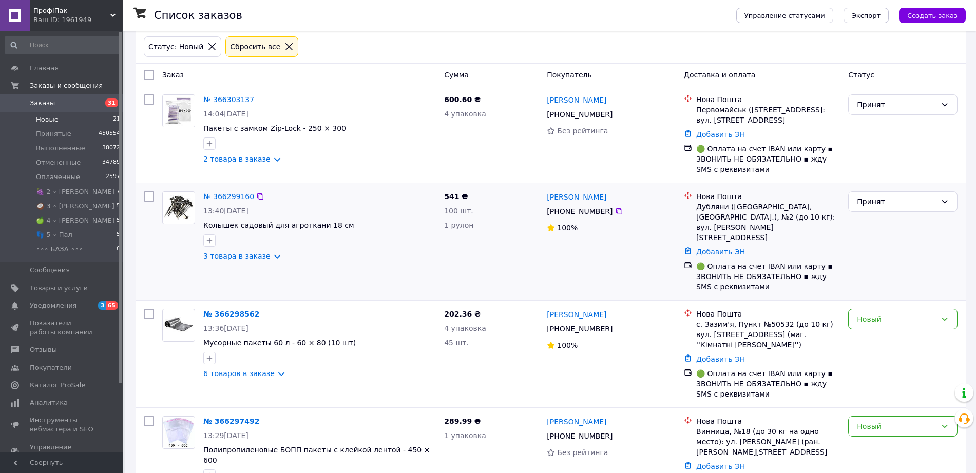
scroll to position [128, 0]
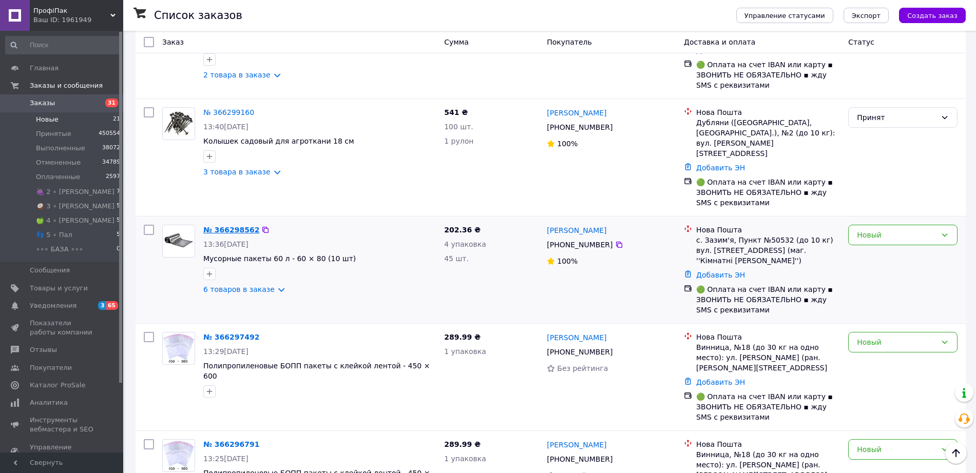
click at [231, 226] on link "№ 366298562" at bounding box center [231, 230] width 56 height 8
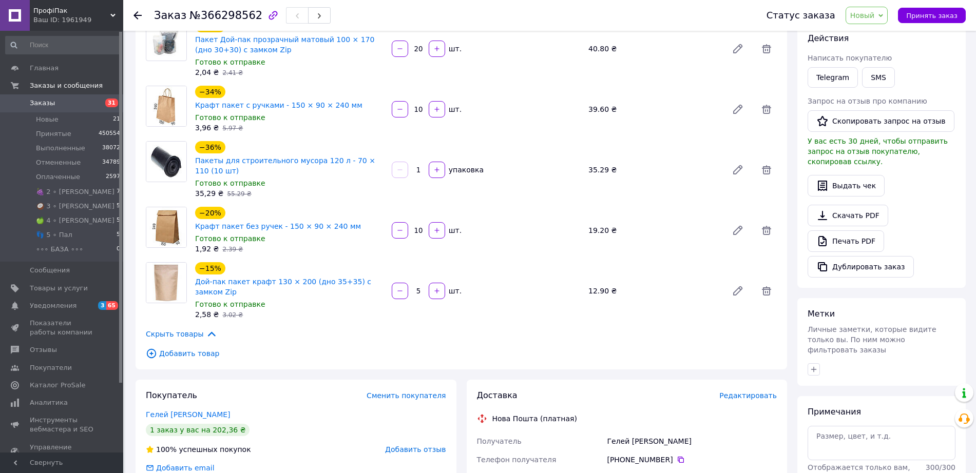
scroll to position [192, 0]
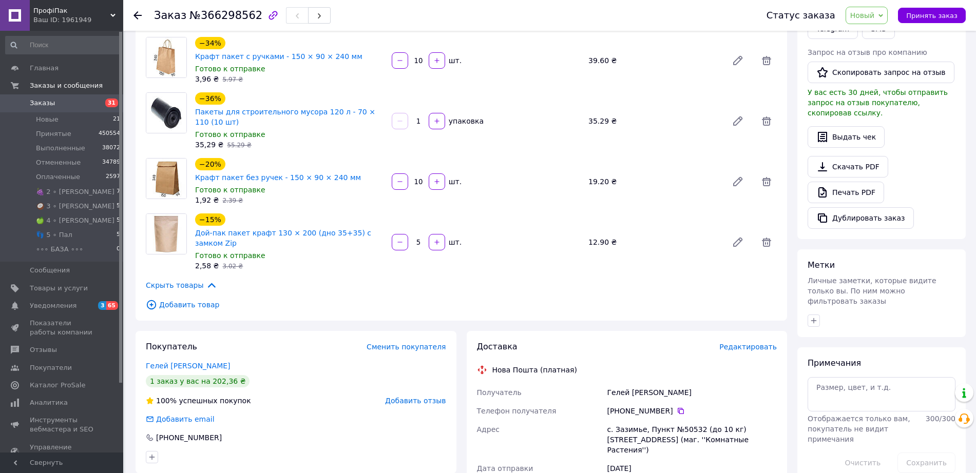
click at [221, 11] on span "№366298562" at bounding box center [225, 15] width 73 height 12
click at [210, 13] on span "№366298562" at bounding box center [225, 15] width 73 height 12
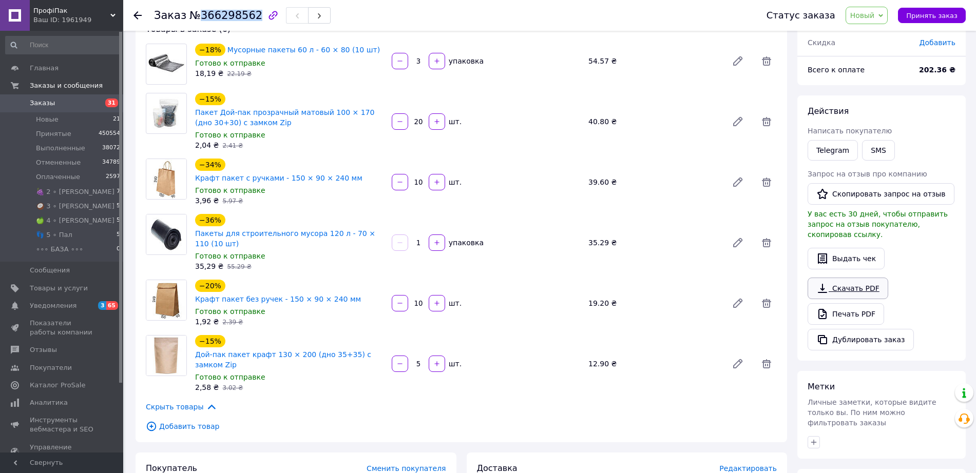
scroll to position [0, 0]
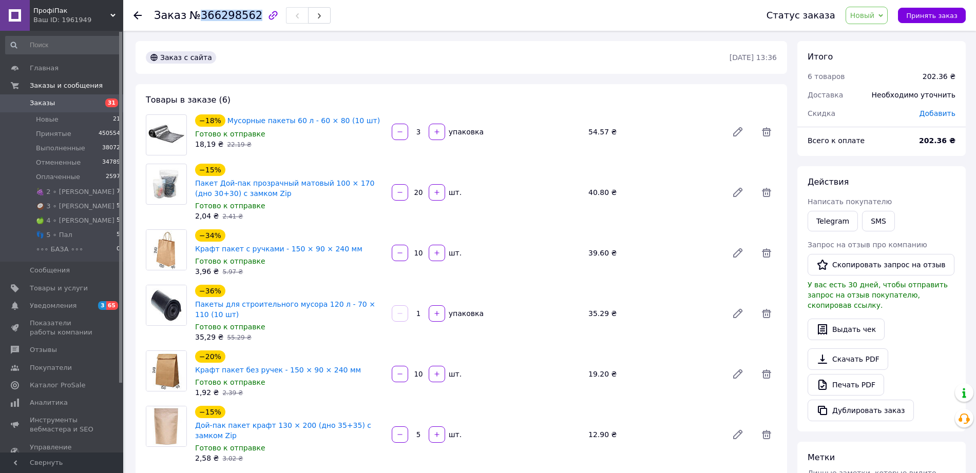
click at [885, 16] on span "Новый" at bounding box center [866, 15] width 43 height 17
click at [874, 35] on li "Принят" at bounding box center [890, 35] width 89 height 15
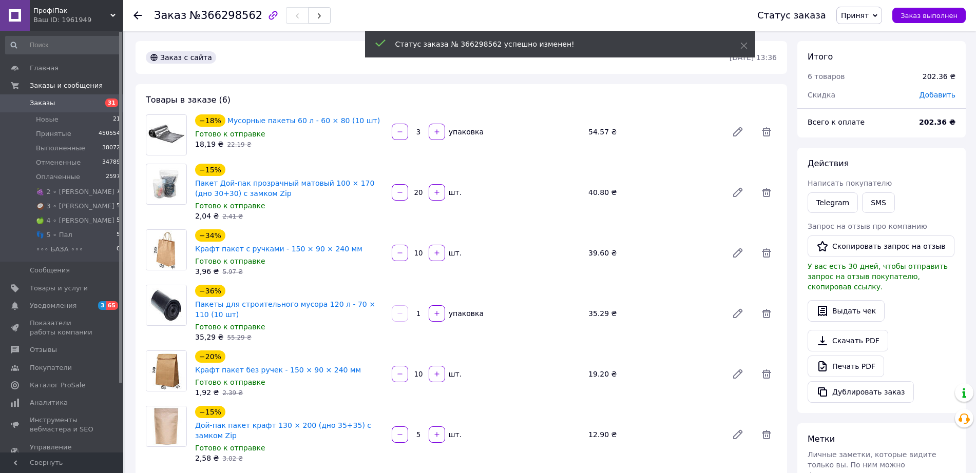
click at [134, 13] on icon at bounding box center [137, 15] width 8 height 8
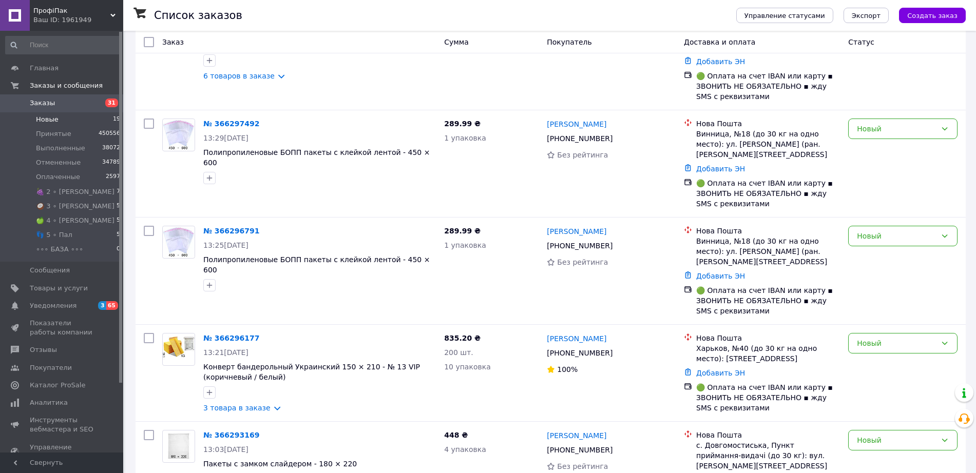
scroll to position [128, 0]
click at [231, 119] on link "№ 366297492" at bounding box center [231, 123] width 56 height 8
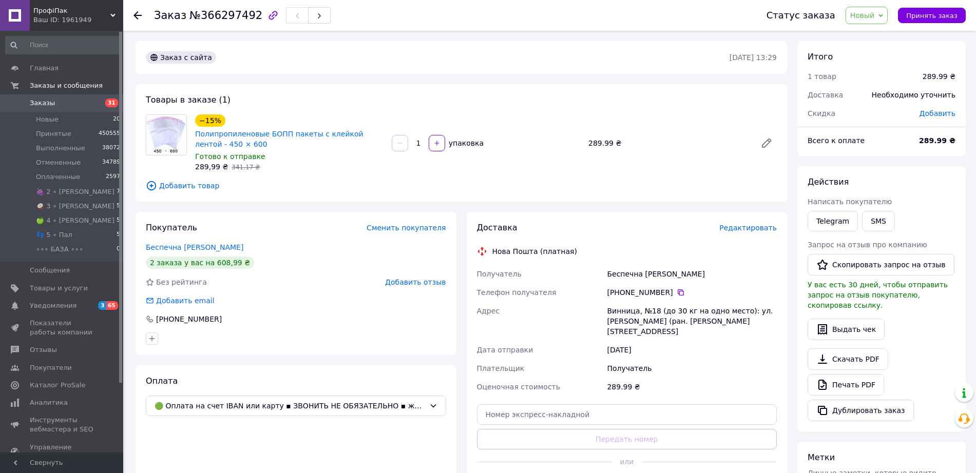
click at [221, 14] on span "№366297492" at bounding box center [225, 15] width 73 height 12
click at [865, 17] on span "Новый" at bounding box center [862, 15] width 25 height 8
click at [867, 31] on li "Принят" at bounding box center [890, 35] width 89 height 15
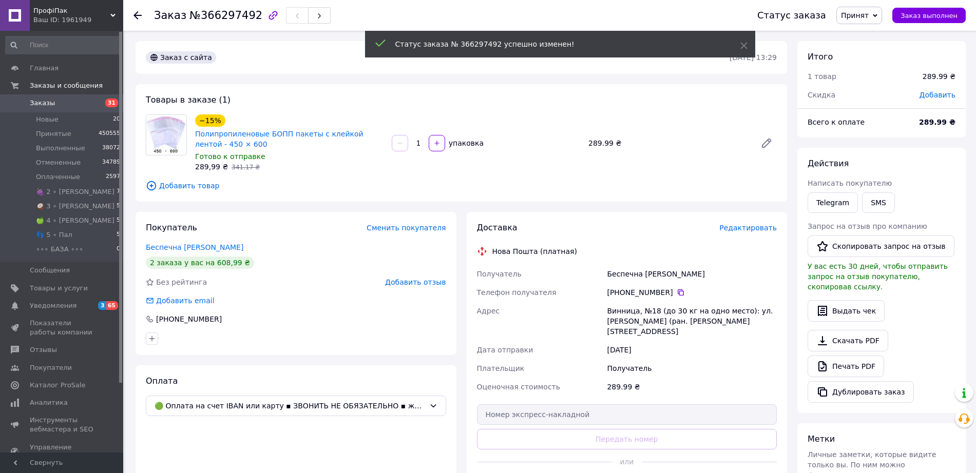
click at [138, 13] on icon at bounding box center [137, 15] width 8 height 8
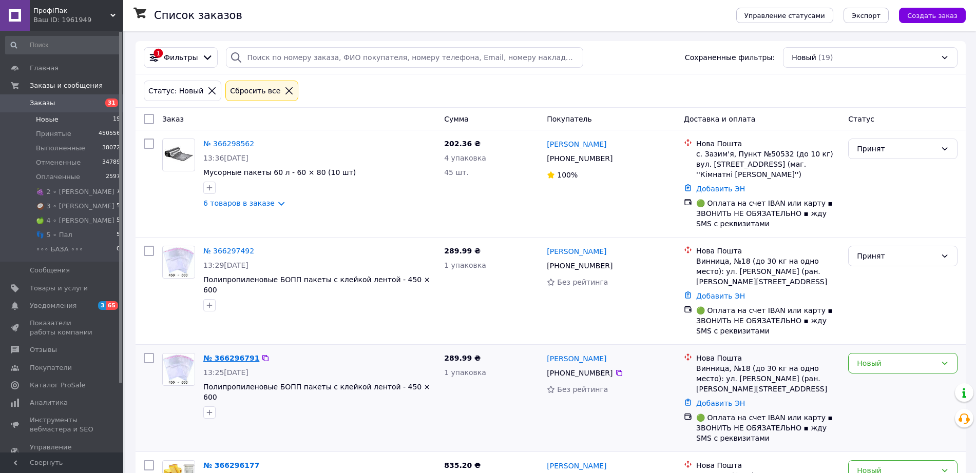
click at [232, 354] on link "№ 366296791" at bounding box center [231, 358] width 56 height 8
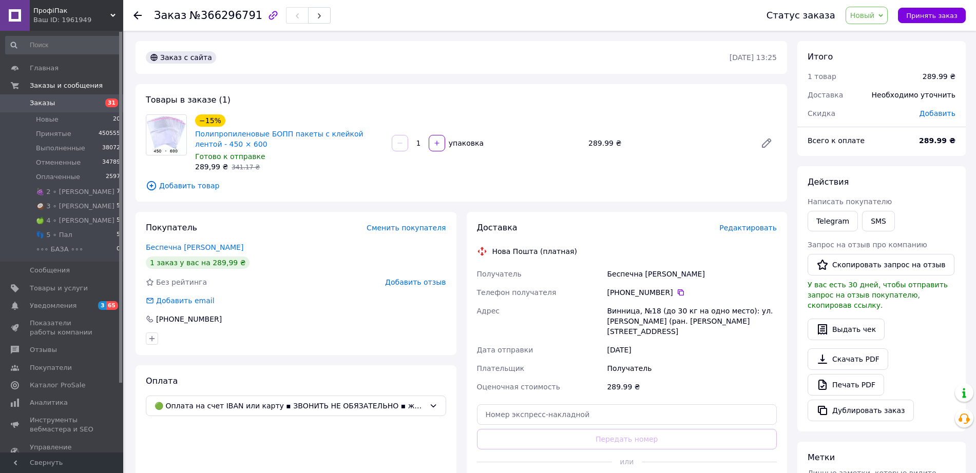
click at [206, 17] on span "№366296791" at bounding box center [225, 15] width 73 height 12
click at [884, 17] on span "Новый" at bounding box center [866, 15] width 43 height 17
click at [877, 35] on li "Принят" at bounding box center [890, 35] width 89 height 15
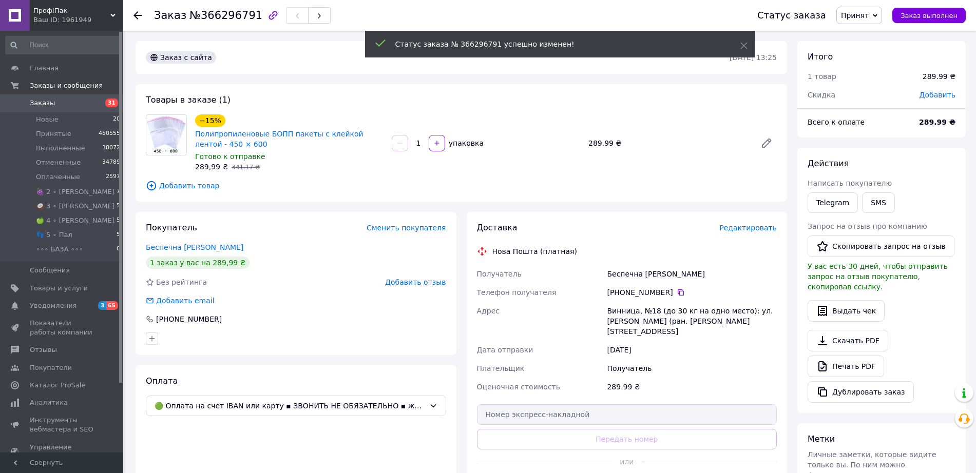
click at [135, 16] on use at bounding box center [137, 15] width 8 height 8
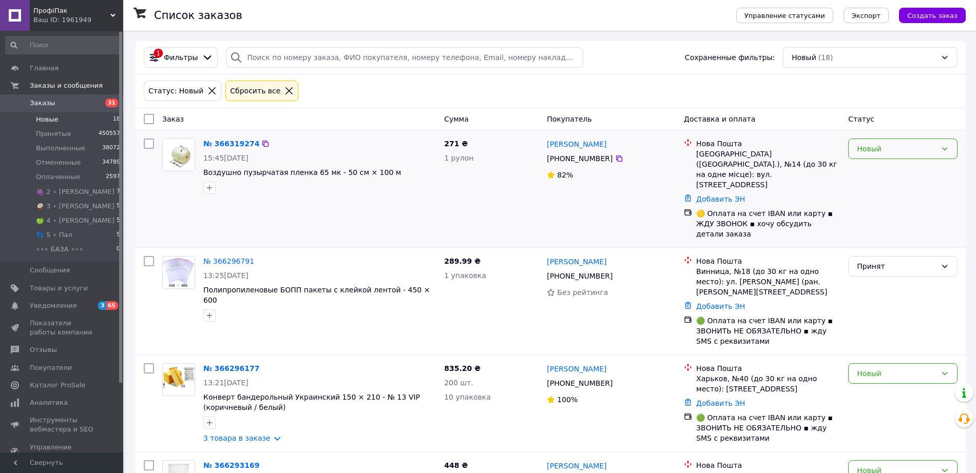
click at [908, 147] on div "Новый" at bounding box center [897, 148] width 80 height 11
click at [889, 182] on li "🍇 2 ∘ [PERSON_NAME]" at bounding box center [902, 181] width 108 height 18
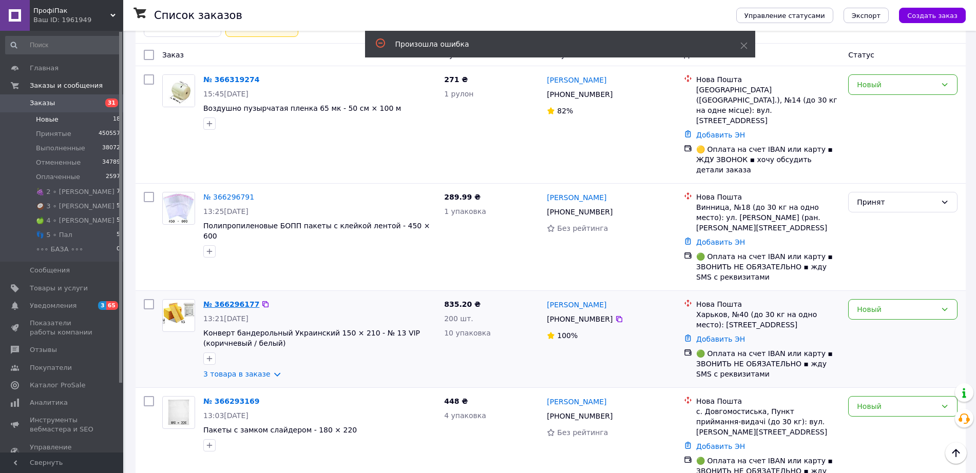
click at [239, 300] on link "№ 366296177" at bounding box center [231, 304] width 56 height 8
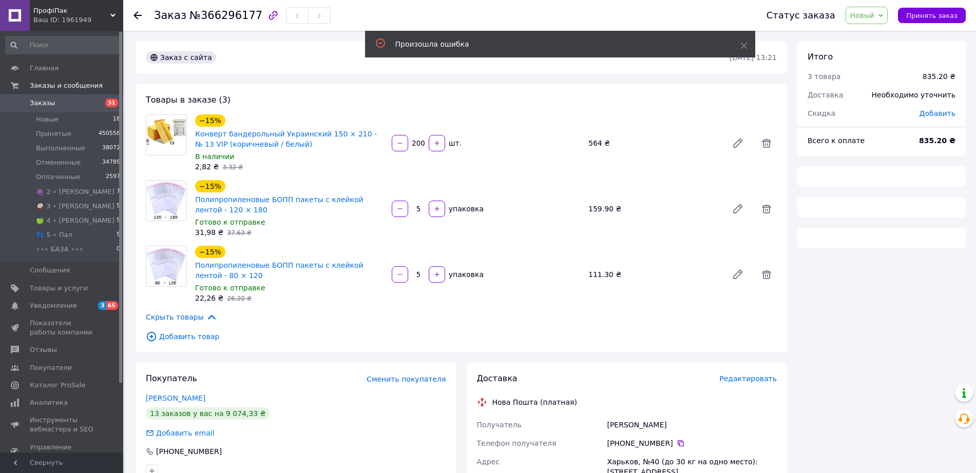
click at [217, 16] on span "№366296177" at bounding box center [225, 15] width 73 height 12
click at [218, 16] on span "№366296177" at bounding box center [225, 15] width 73 height 12
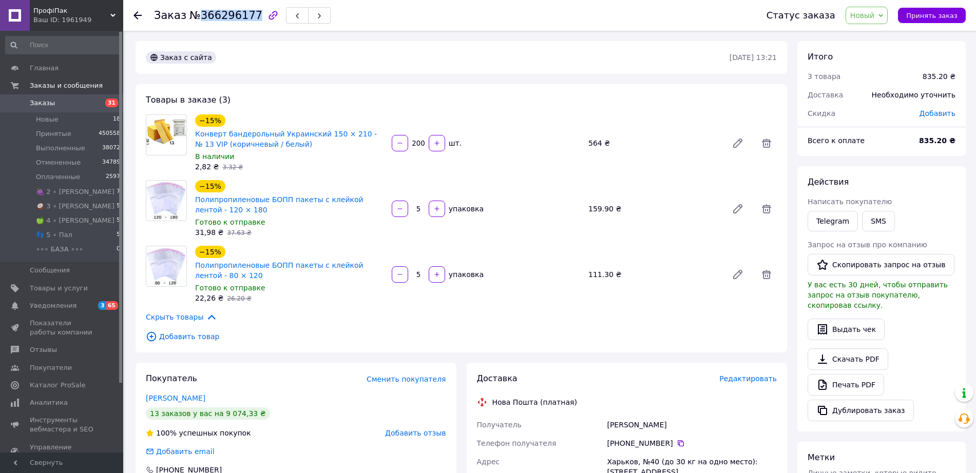
click at [875, 17] on span "Новый" at bounding box center [862, 15] width 25 height 8
click at [870, 35] on li "Принят" at bounding box center [890, 35] width 89 height 15
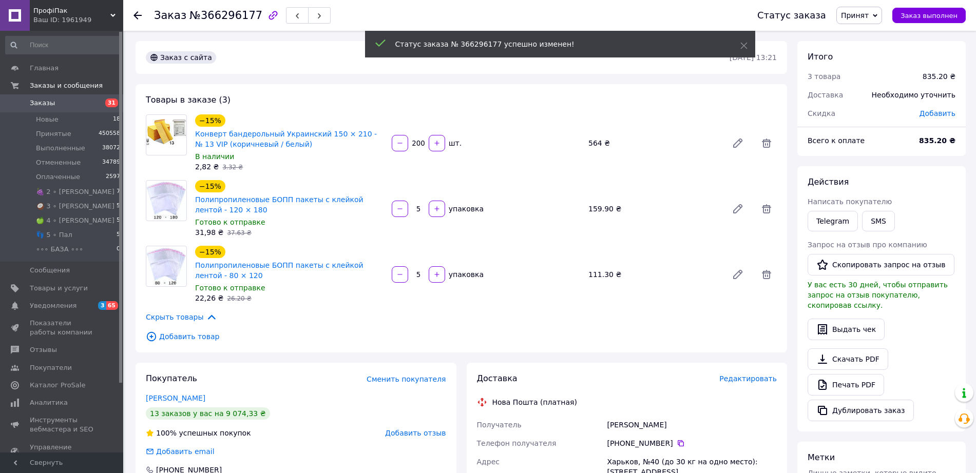
click at [137, 16] on icon at bounding box center [137, 15] width 8 height 8
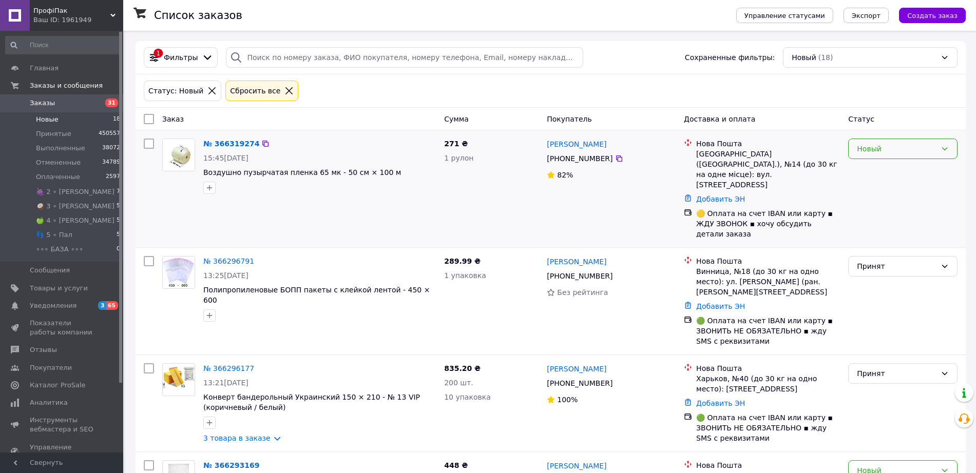
click at [876, 148] on div "Новый" at bounding box center [897, 148] width 80 height 11
click at [875, 245] on li "🍇 2 ∘ [PERSON_NAME]" at bounding box center [902, 245] width 108 height 18
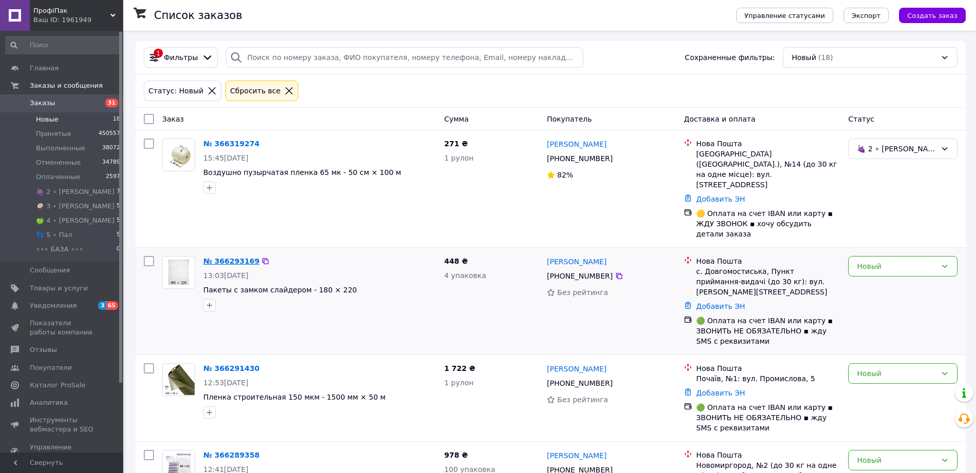
click at [220, 257] on link "№ 366293169" at bounding box center [231, 261] width 56 height 8
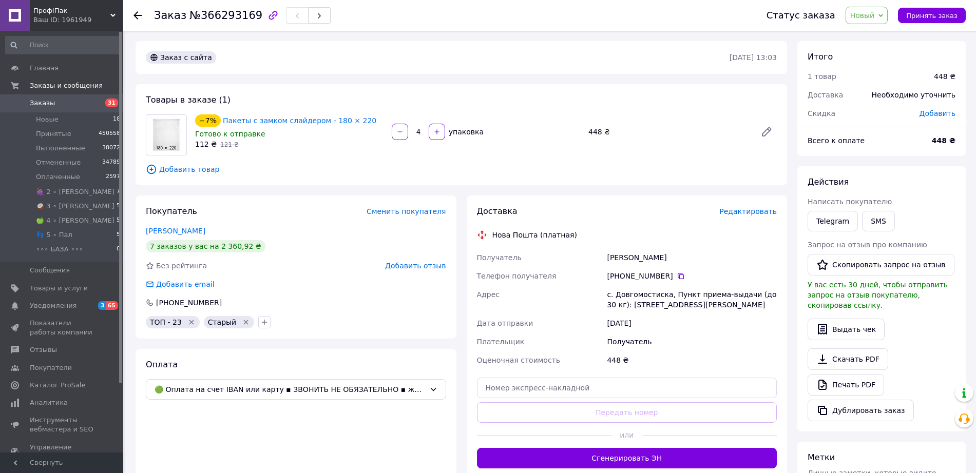
click at [212, 17] on span "№366293169" at bounding box center [225, 15] width 73 height 12
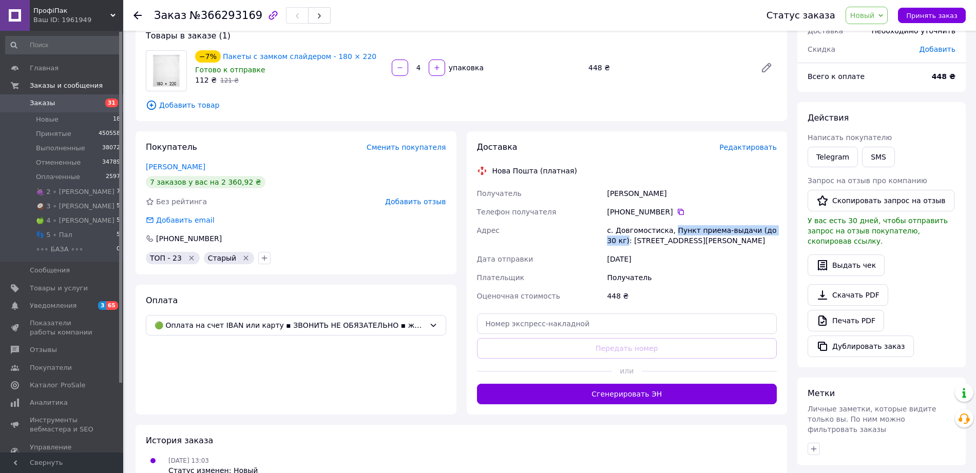
drag, startPoint x: 667, startPoint y: 230, endPoint x: 773, endPoint y: 233, distance: 105.8
click at [773, 233] on div "с. Довгомостиска, Пункт приема-выдачи (до 30 кг): [STREET_ADDRESS][PERSON_NAME]" at bounding box center [692, 235] width 174 height 29
click at [875, 12] on span "Новый" at bounding box center [862, 15] width 25 height 8
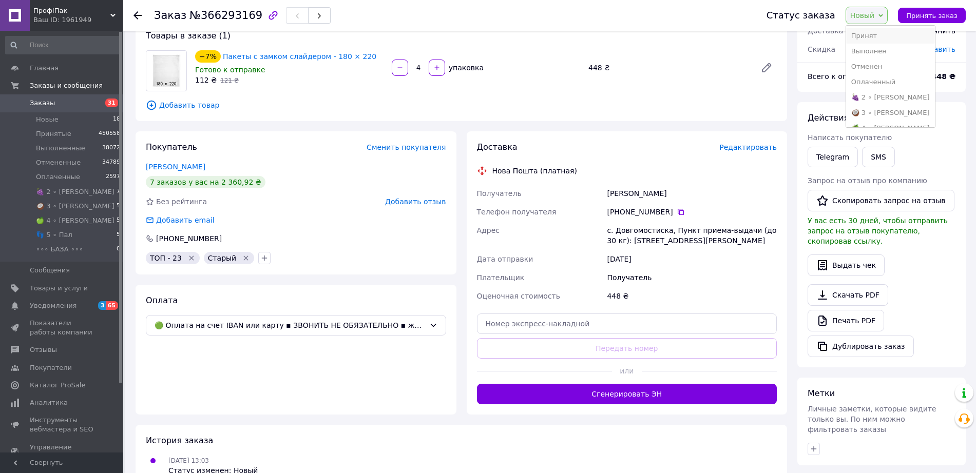
click at [876, 38] on li "Принят" at bounding box center [890, 35] width 89 height 15
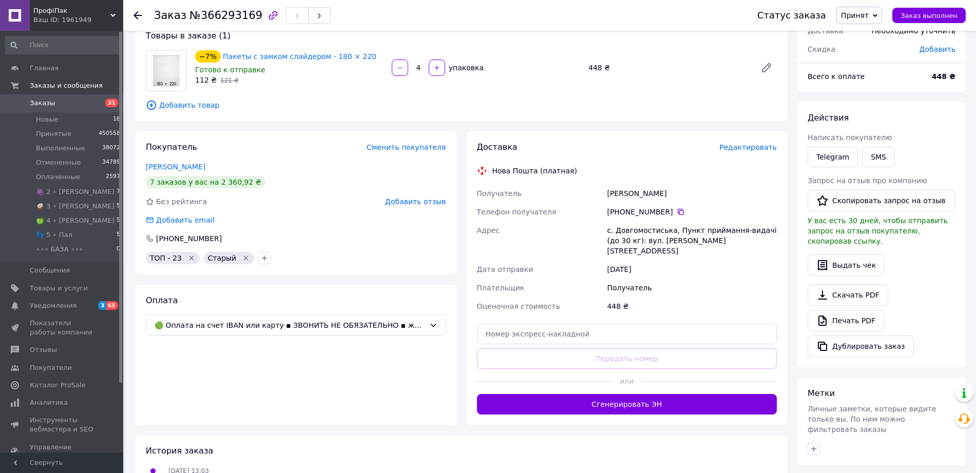
click at [138, 14] on icon at bounding box center [137, 15] width 8 height 8
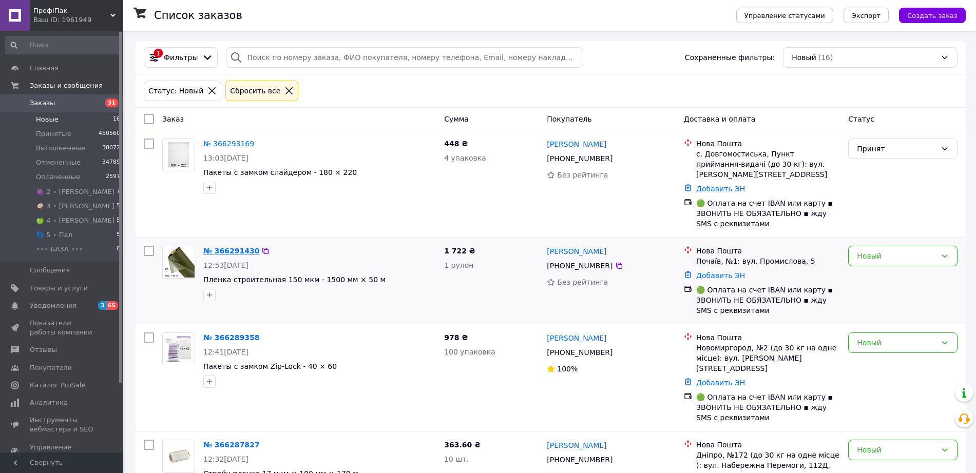
click at [221, 247] on link "№ 366291430" at bounding box center [231, 251] width 56 height 8
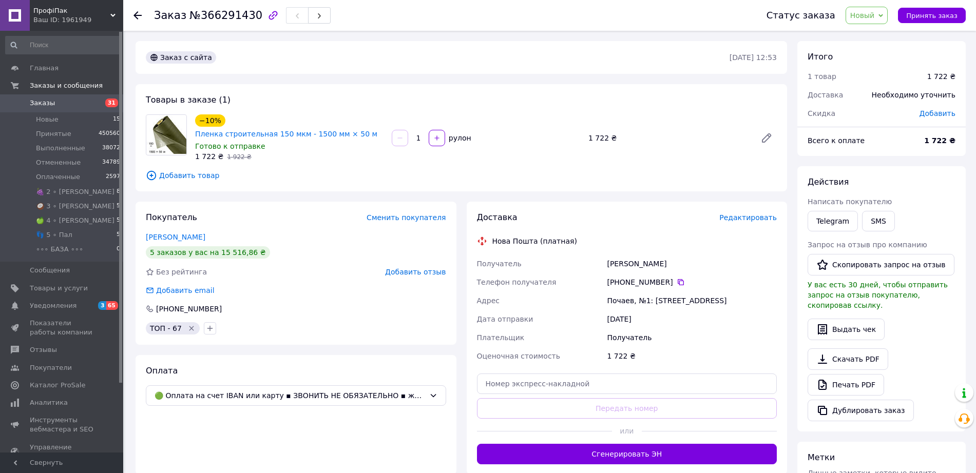
click at [211, 16] on span "№366291430" at bounding box center [225, 15] width 73 height 12
click at [212, 16] on span "№366291430" at bounding box center [225, 15] width 73 height 12
click at [871, 16] on span "Новый" at bounding box center [862, 15] width 25 height 8
click at [874, 37] on li "Принят" at bounding box center [890, 35] width 89 height 15
click at [139, 13] on icon at bounding box center [137, 15] width 8 height 8
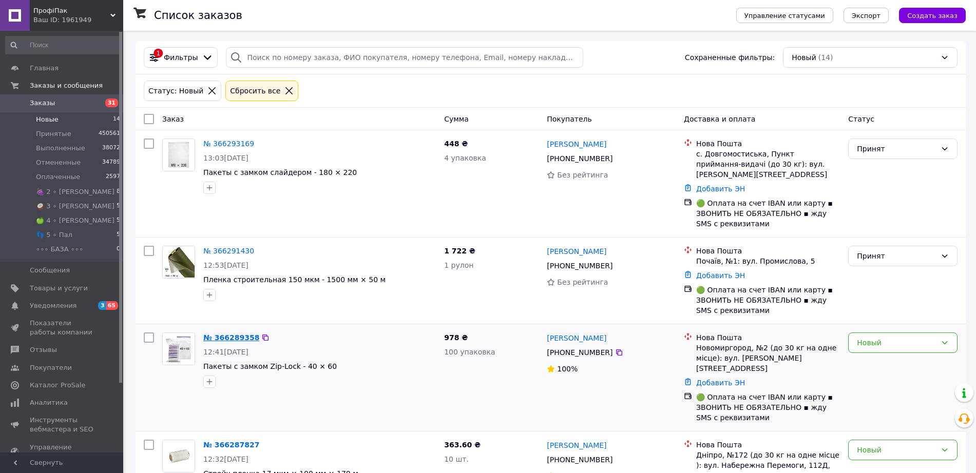
click at [223, 334] on link "№ 366289358" at bounding box center [231, 338] width 56 height 8
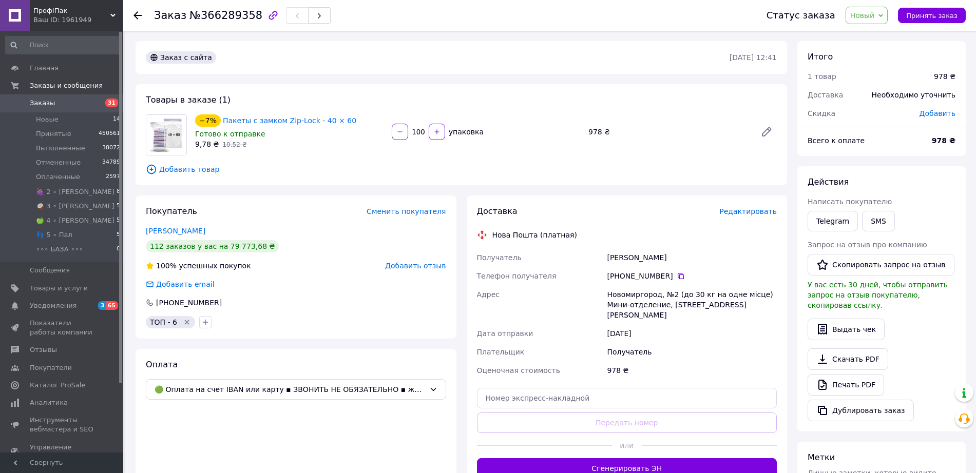
click at [219, 12] on span "№366289358" at bounding box center [225, 15] width 73 height 12
click at [214, 13] on span "№366289358" at bounding box center [225, 15] width 73 height 12
click at [866, 19] on span "Новый" at bounding box center [862, 15] width 25 height 8
click at [870, 36] on li "Принят" at bounding box center [890, 35] width 89 height 15
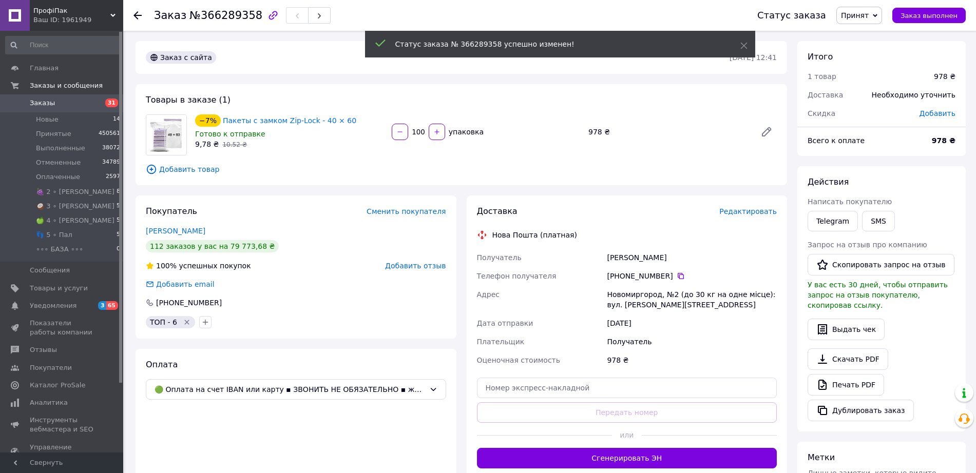
drag, startPoint x: 136, startPoint y: 14, endPoint x: 142, endPoint y: 16, distance: 6.5
click at [140, 14] on icon at bounding box center [137, 15] width 8 height 8
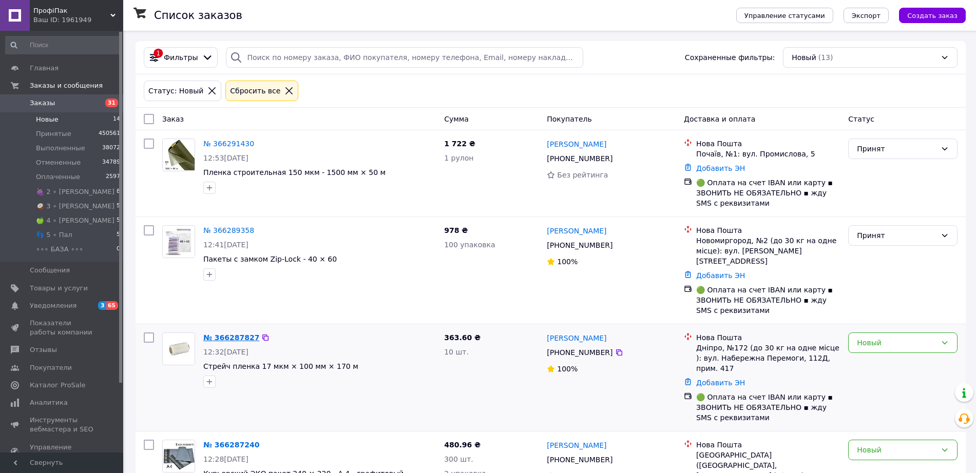
click at [231, 334] on link "№ 366287827" at bounding box center [231, 338] width 56 height 8
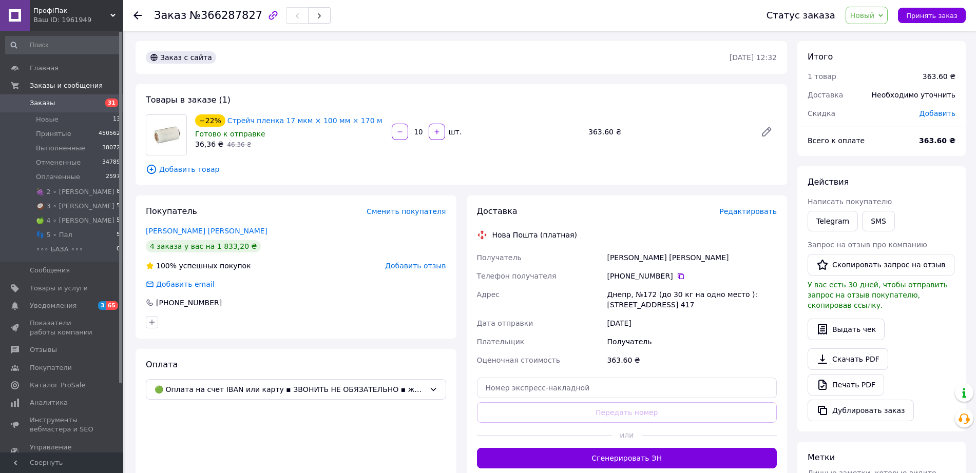
click at [216, 14] on span "№366287827" at bounding box center [225, 15] width 73 height 12
click at [867, 16] on span "Новый" at bounding box center [862, 15] width 25 height 8
click at [875, 38] on li "Принят" at bounding box center [890, 35] width 89 height 15
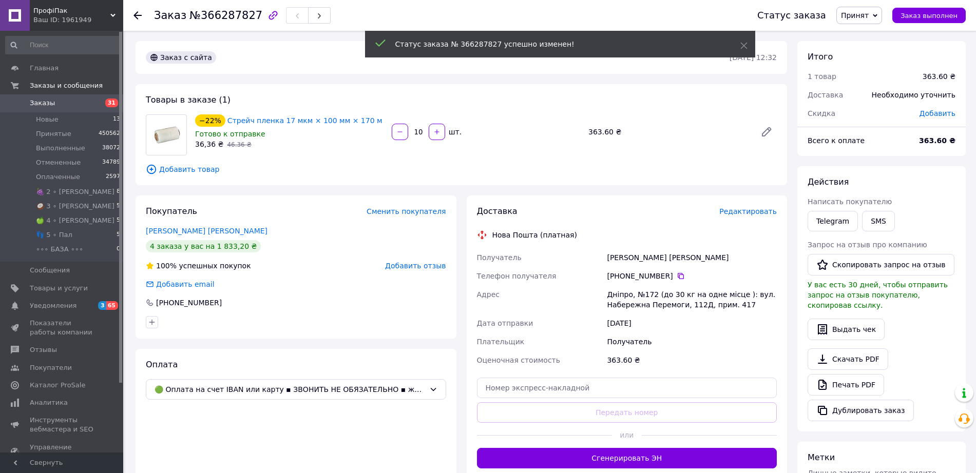
click at [137, 15] on use at bounding box center [137, 15] width 8 height 8
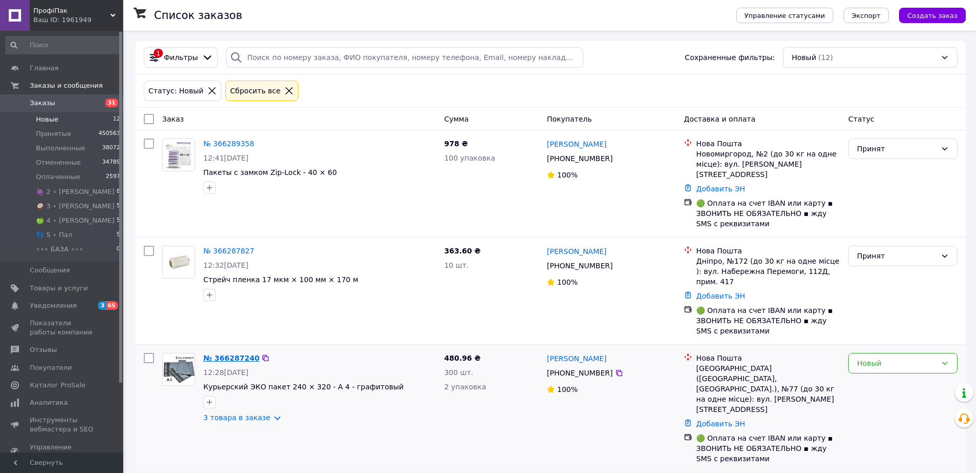
click at [220, 354] on link "№ 366287240" at bounding box center [231, 358] width 56 height 8
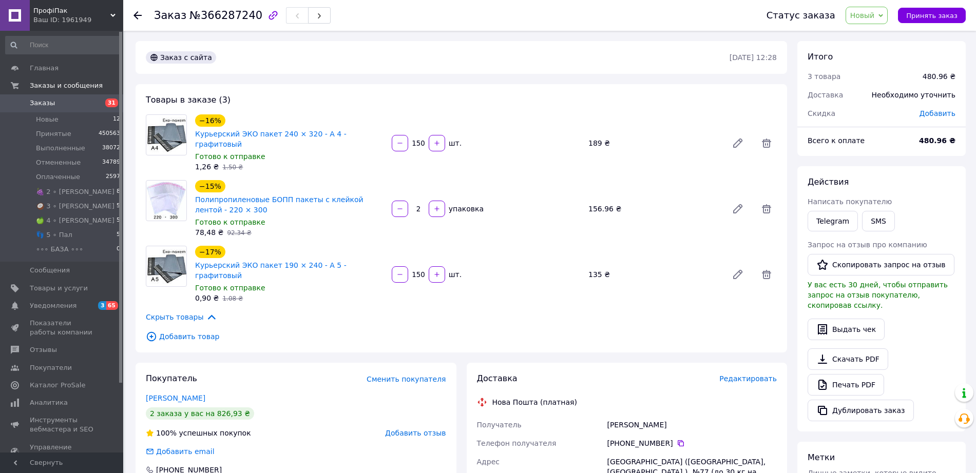
click at [223, 15] on span "№366287240" at bounding box center [225, 15] width 73 height 12
click at [887, 10] on span "Новый" at bounding box center [866, 15] width 43 height 17
click at [876, 35] on li "Принят" at bounding box center [890, 35] width 89 height 15
click at [143, 22] on div at bounding box center [143, 15] width 21 height 31
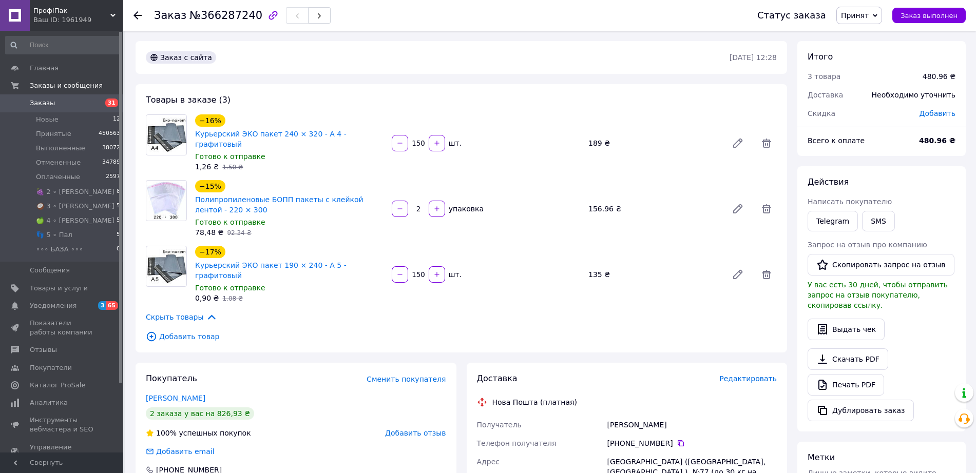
click at [139, 13] on icon at bounding box center [137, 15] width 8 height 8
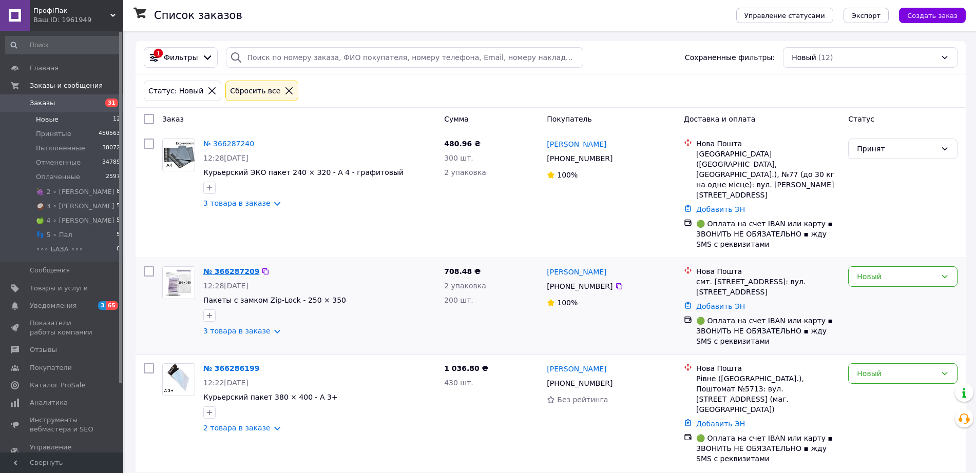
click at [235, 267] on link "№ 366287209" at bounding box center [231, 271] width 56 height 8
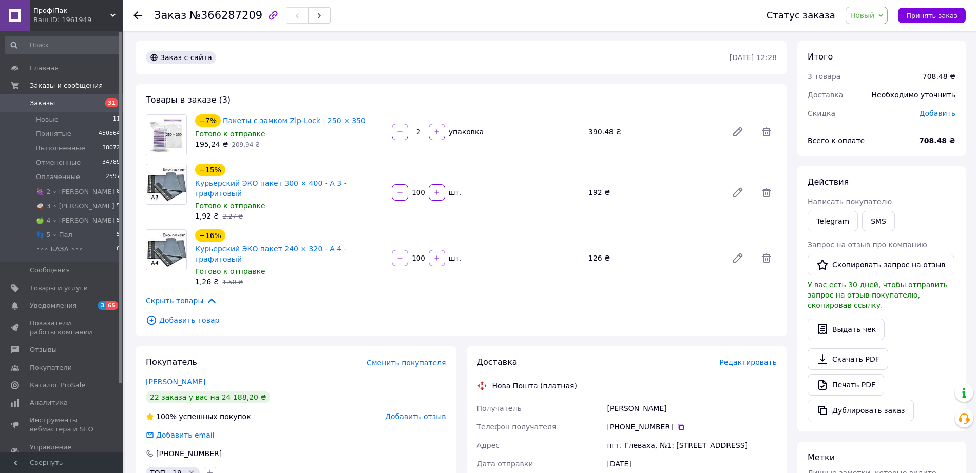
click at [207, 12] on span "№366287209" at bounding box center [225, 15] width 73 height 12
click at [866, 15] on span "Новый" at bounding box center [862, 15] width 25 height 8
click at [871, 32] on li "Принят" at bounding box center [890, 35] width 89 height 15
click at [137, 14] on icon at bounding box center [137, 15] width 8 height 8
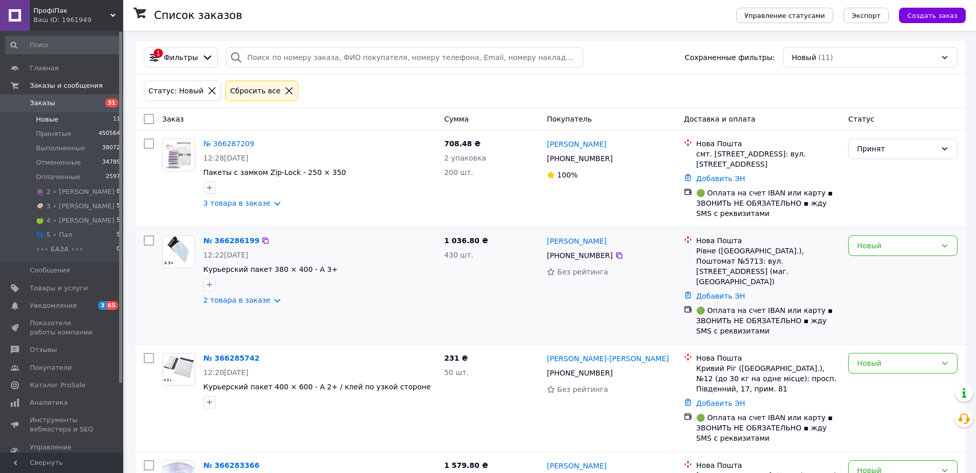
click at [222, 236] on div "№ 366286199" at bounding box center [231, 241] width 58 height 12
click at [223, 236] on div "№ 366286199" at bounding box center [231, 241] width 58 height 12
click at [235, 237] on link "№ 366286199" at bounding box center [231, 241] width 56 height 8
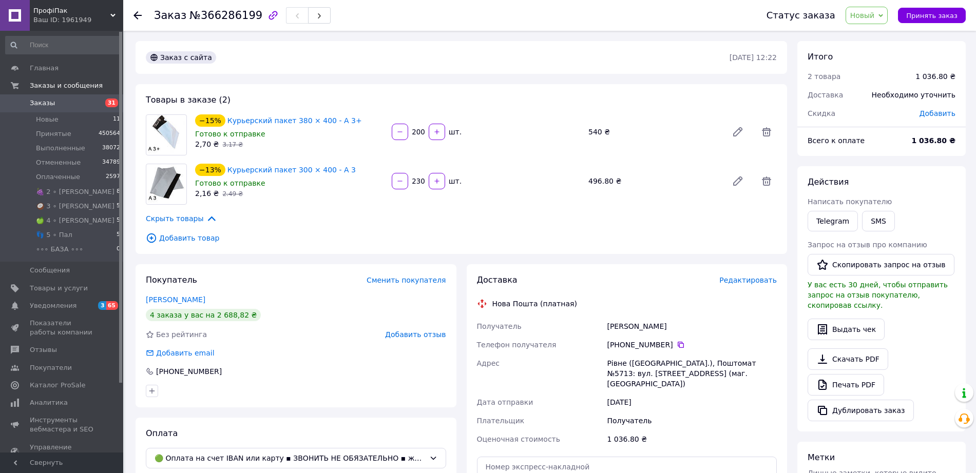
click at [214, 13] on span "№366286199" at bounding box center [225, 15] width 73 height 12
click at [861, 17] on span "Новый" at bounding box center [862, 15] width 25 height 8
click at [878, 42] on li "Принят" at bounding box center [890, 35] width 89 height 15
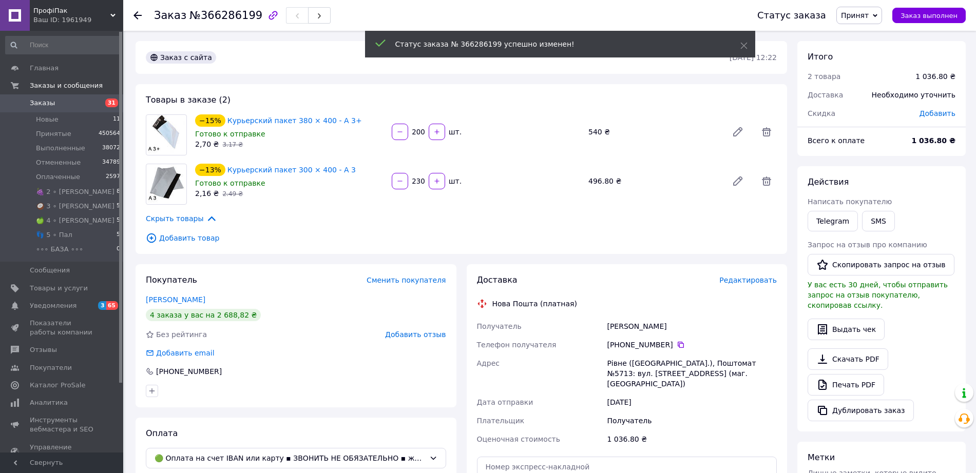
click at [138, 18] on use at bounding box center [137, 15] width 8 height 8
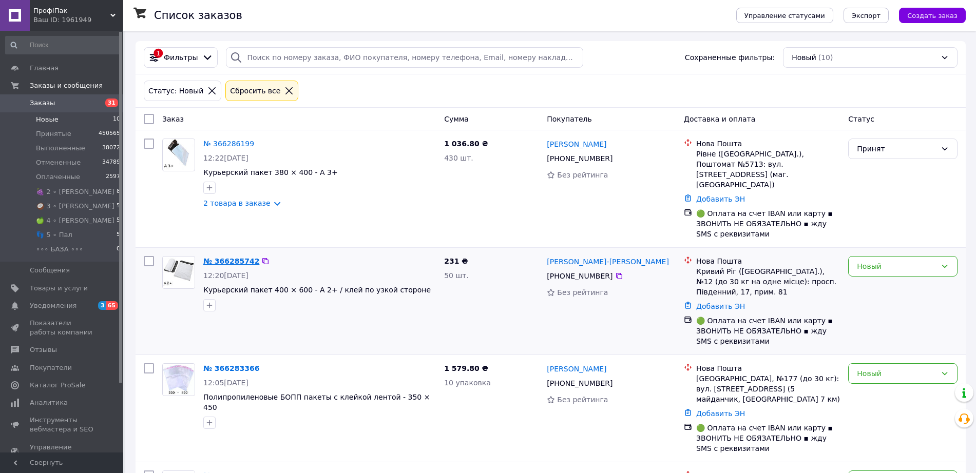
click at [221, 257] on link "№ 366285742" at bounding box center [231, 261] width 56 height 8
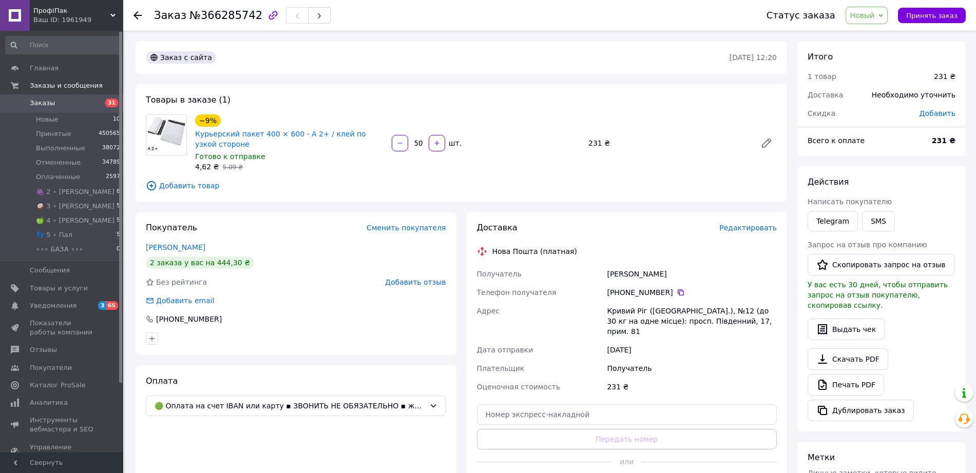
click at [203, 16] on span "№366285742" at bounding box center [225, 15] width 73 height 12
click at [871, 17] on span "Новый" at bounding box center [862, 15] width 25 height 8
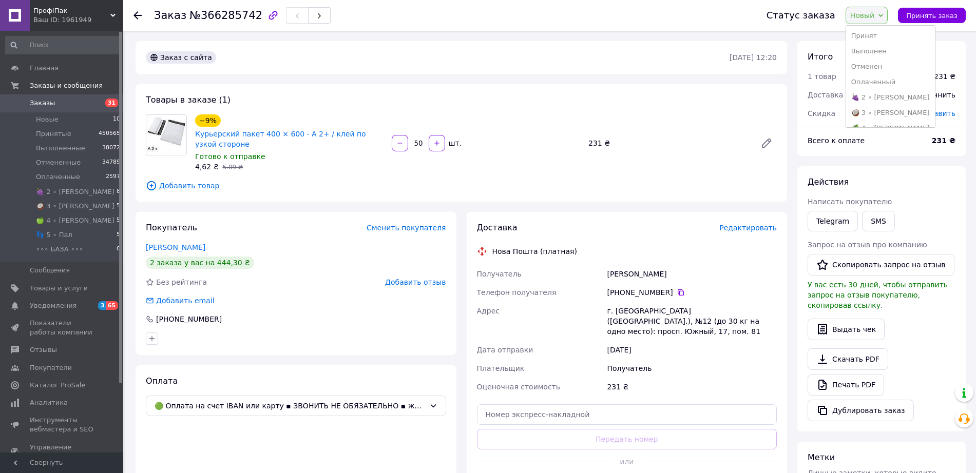
click at [869, 37] on li "Принят" at bounding box center [890, 35] width 89 height 15
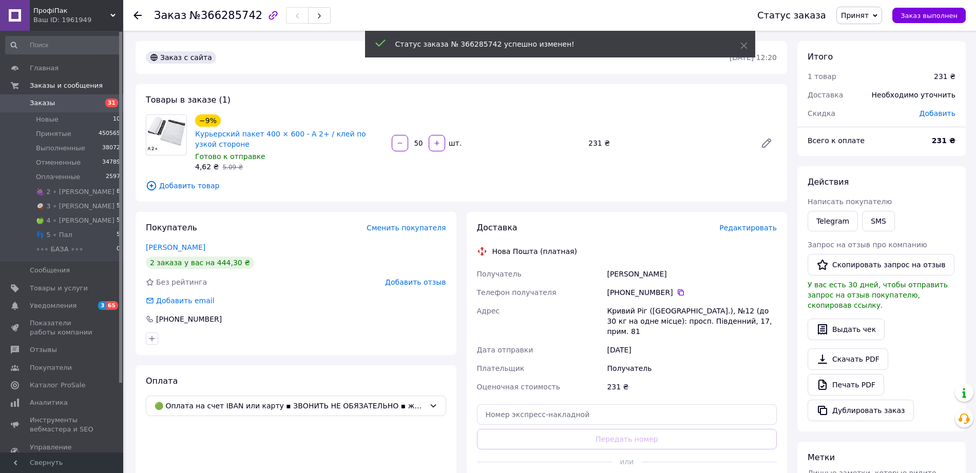
click at [138, 16] on icon at bounding box center [137, 15] width 8 height 8
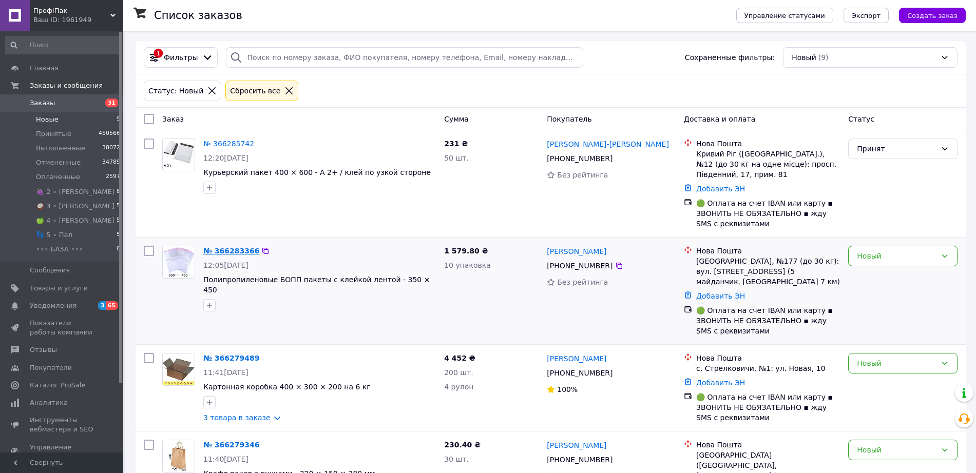
click at [213, 253] on link "№ 366283366" at bounding box center [231, 251] width 56 height 8
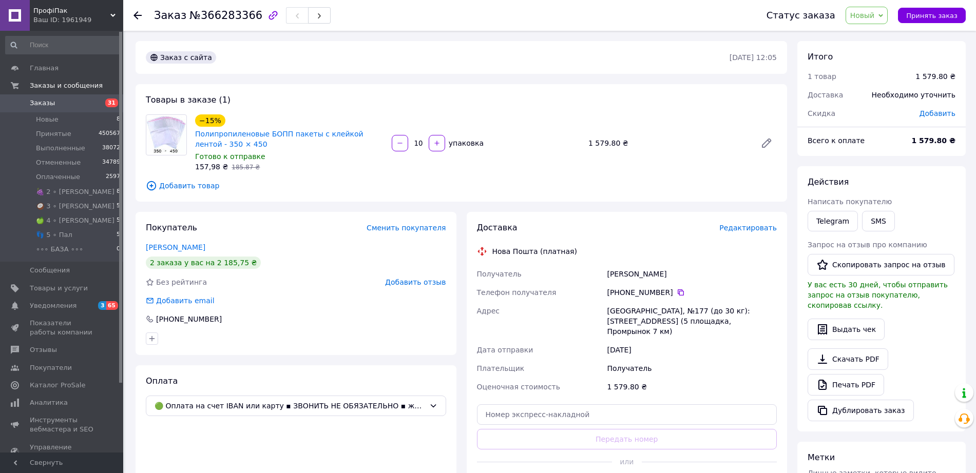
click at [205, 18] on span "№366283366" at bounding box center [225, 15] width 73 height 12
click at [872, 7] on span "Новый" at bounding box center [866, 15] width 43 height 17
click at [872, 36] on li "Принят" at bounding box center [890, 35] width 89 height 15
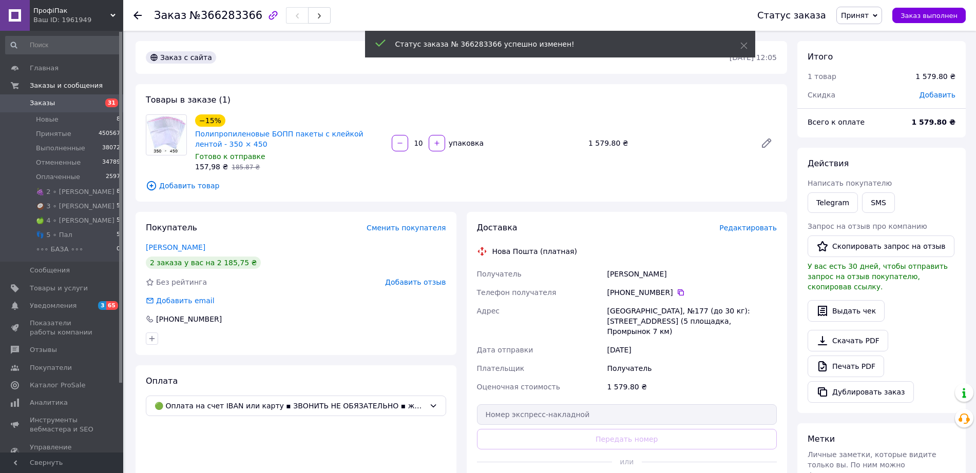
click at [137, 15] on use at bounding box center [137, 15] width 8 height 8
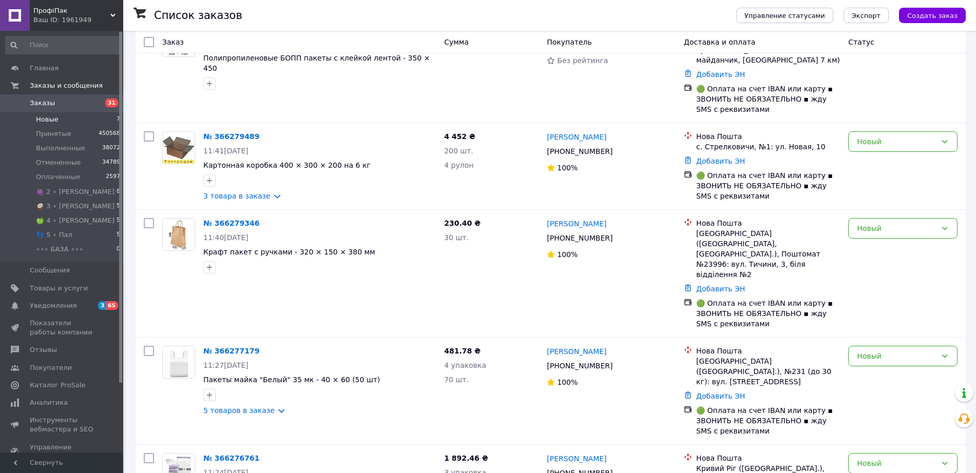
scroll to position [257, 0]
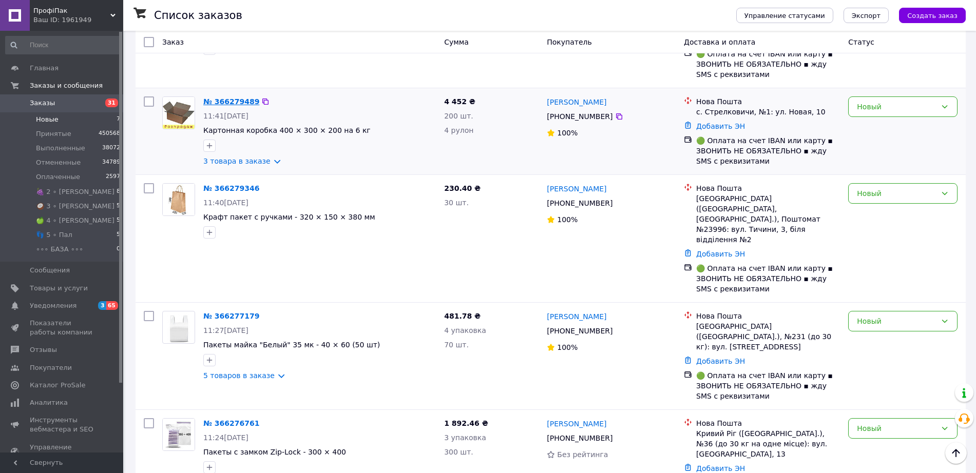
click at [220, 98] on link "№ 366279489" at bounding box center [231, 102] width 56 height 8
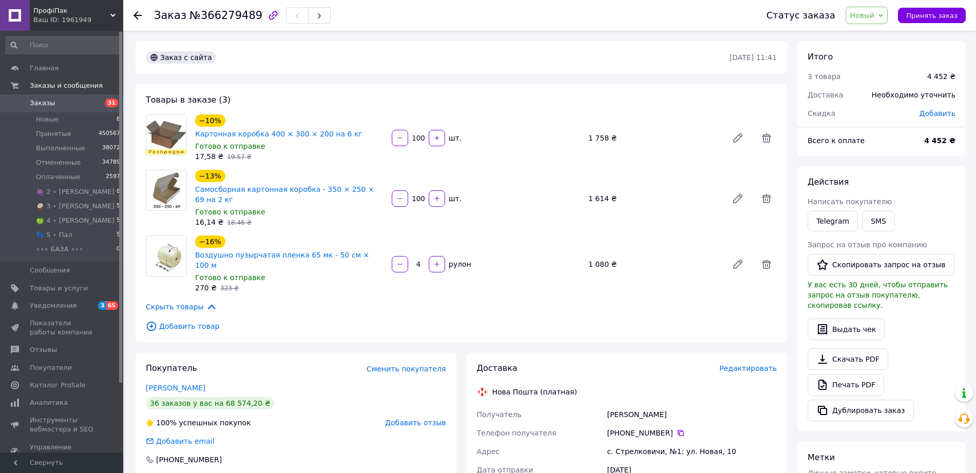
click at [215, 16] on span "№366279489" at bounding box center [225, 15] width 73 height 12
click at [875, 11] on span "Новый" at bounding box center [862, 15] width 25 height 8
click at [871, 34] on li "Принят" at bounding box center [890, 35] width 89 height 15
click at [137, 15] on use at bounding box center [137, 15] width 8 height 8
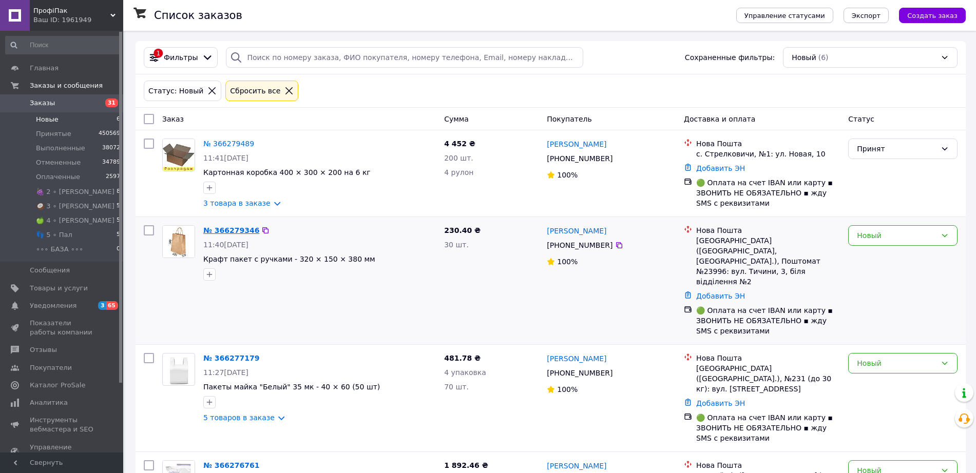
click at [226, 232] on link "№ 366279346" at bounding box center [231, 230] width 56 height 8
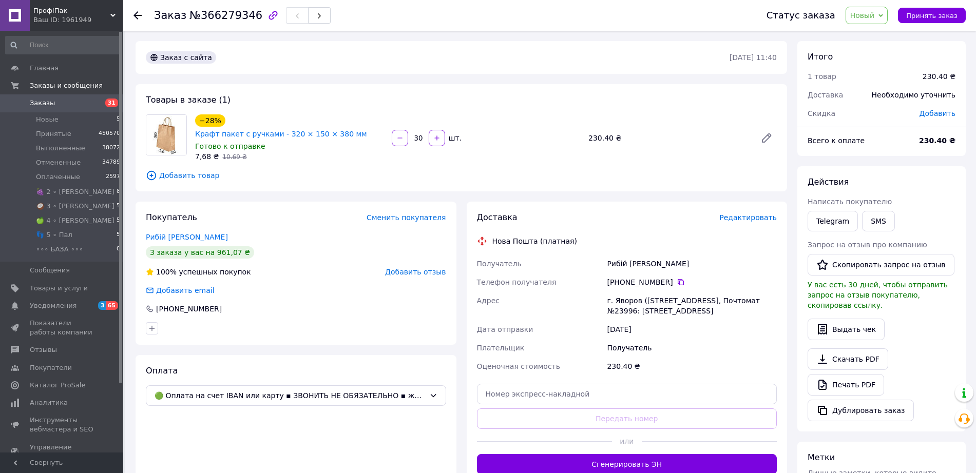
click at [207, 15] on span "№366279346" at bounding box center [225, 15] width 73 height 12
click at [883, 16] on icon at bounding box center [880, 15] width 5 height 5
click at [872, 37] on li "Принят" at bounding box center [890, 35] width 89 height 15
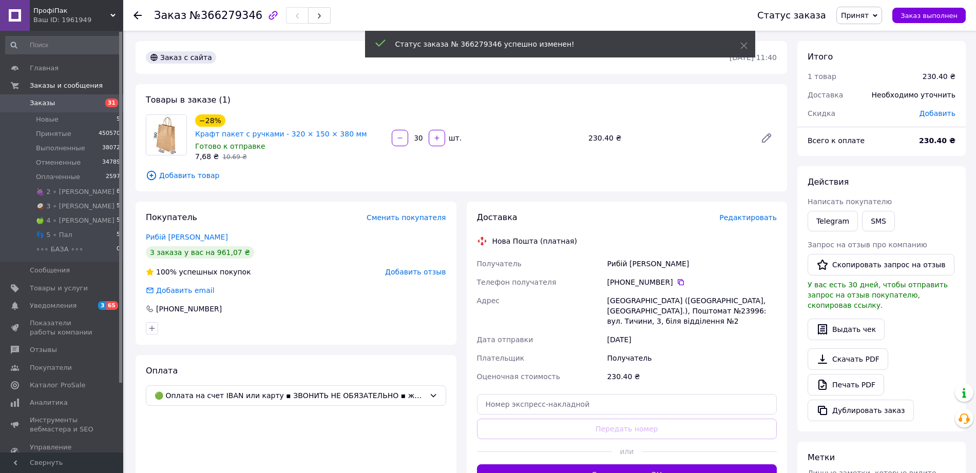
click at [138, 15] on use at bounding box center [137, 15] width 8 height 8
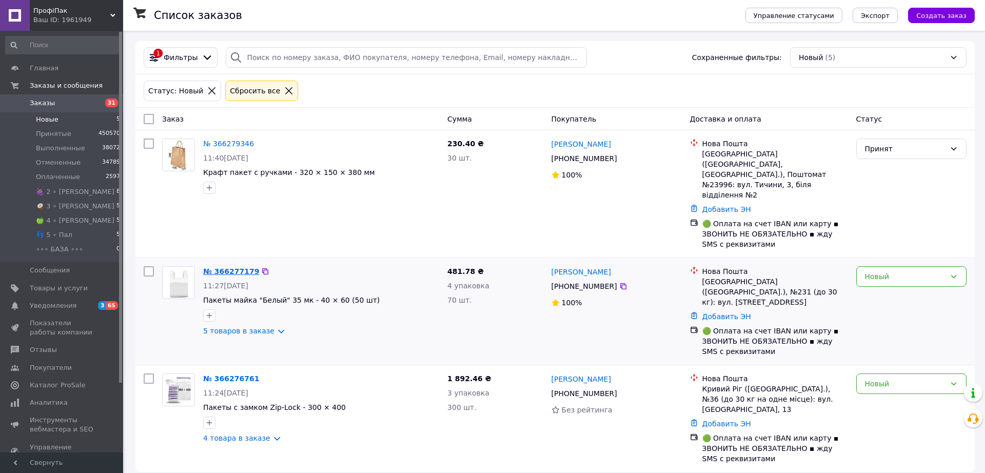
click at [231, 267] on link "№ 366277179" at bounding box center [231, 271] width 56 height 8
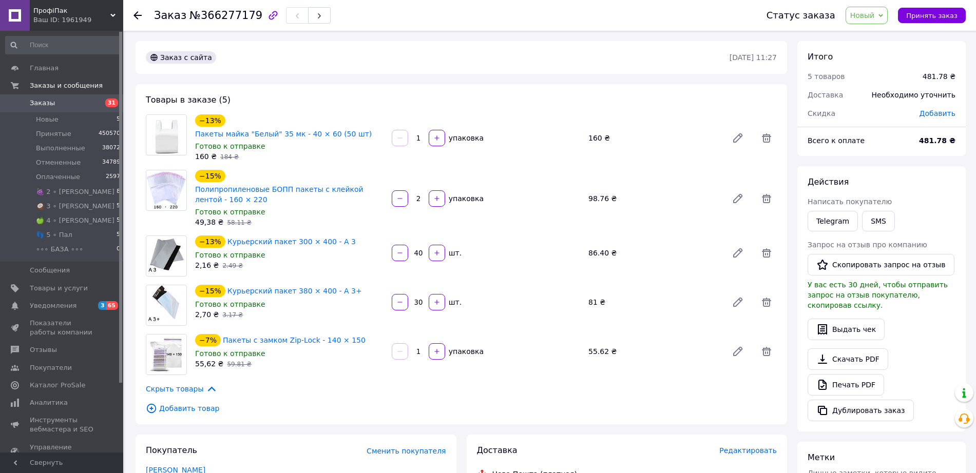
click at [203, 16] on span "№366277179" at bounding box center [225, 15] width 73 height 12
click at [868, 13] on span "Новый" at bounding box center [862, 15] width 25 height 8
click at [869, 37] on li "Принят" at bounding box center [890, 35] width 89 height 15
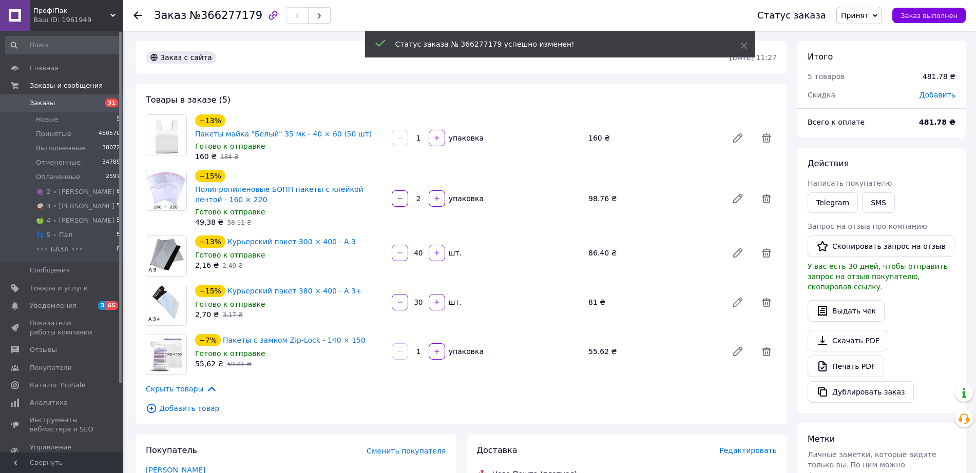
click at [137, 14] on icon at bounding box center [137, 15] width 8 height 8
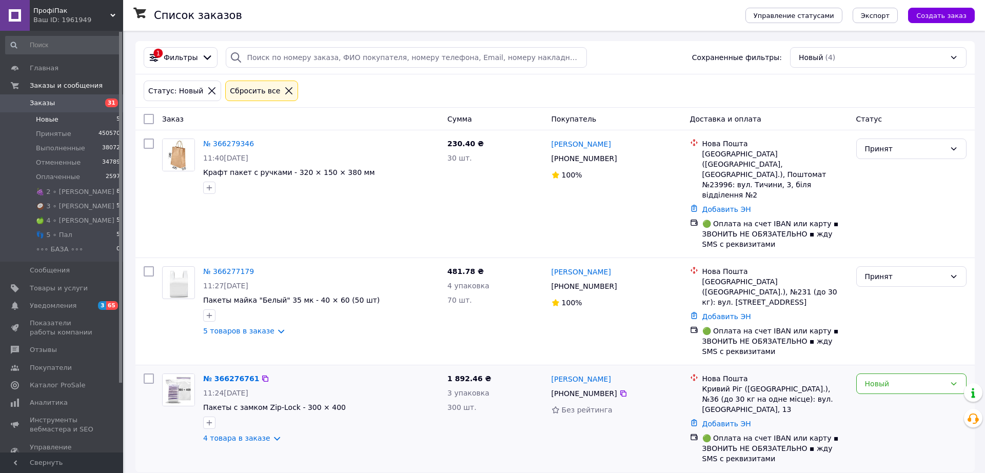
click at [218, 370] on div "№ 366276761 11:24[DATE] Пакеты с замком Zip-Lock - 300 × 400 4 товара в заказе" at bounding box center [321, 409] width 244 height 78
click at [223, 375] on link "№ 366276761" at bounding box center [231, 379] width 56 height 8
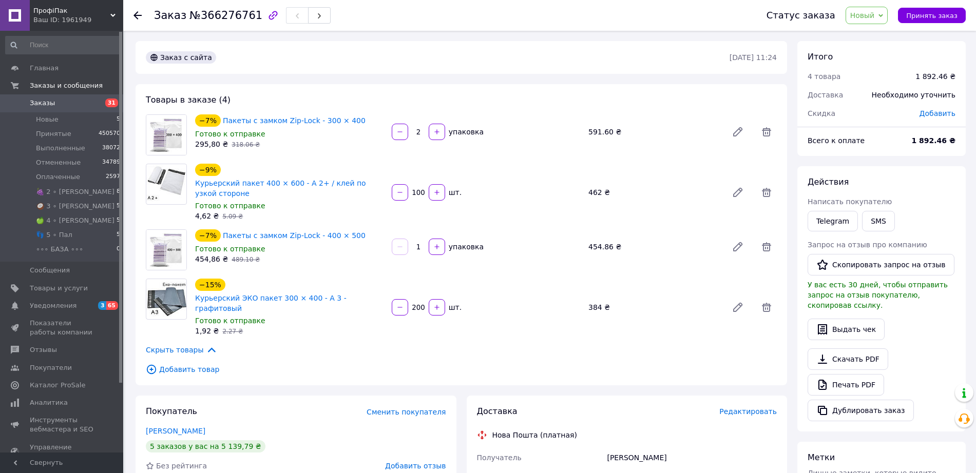
click at [212, 13] on span "№366276761" at bounding box center [225, 15] width 73 height 12
click at [207, 14] on span "№366276761" at bounding box center [225, 15] width 73 height 12
click at [205, 18] on span "№366276761" at bounding box center [225, 15] width 73 height 12
click at [222, 12] on span "№366276761" at bounding box center [225, 15] width 73 height 12
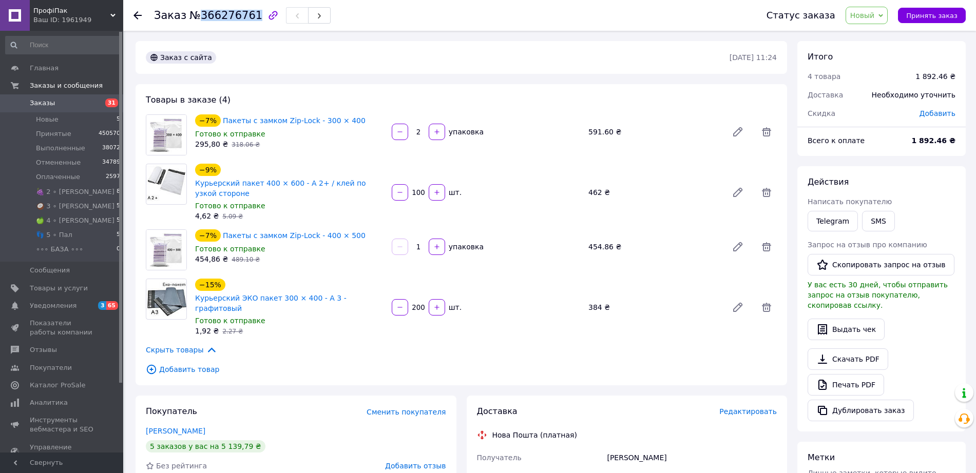
click at [222, 12] on span "№366276761" at bounding box center [225, 15] width 73 height 12
click at [875, 18] on span "Новый" at bounding box center [862, 15] width 25 height 8
click at [873, 37] on li "Принят" at bounding box center [890, 35] width 89 height 15
click at [138, 18] on use at bounding box center [137, 15] width 8 height 8
